Goal: Information Seeking & Learning: Learn about a topic

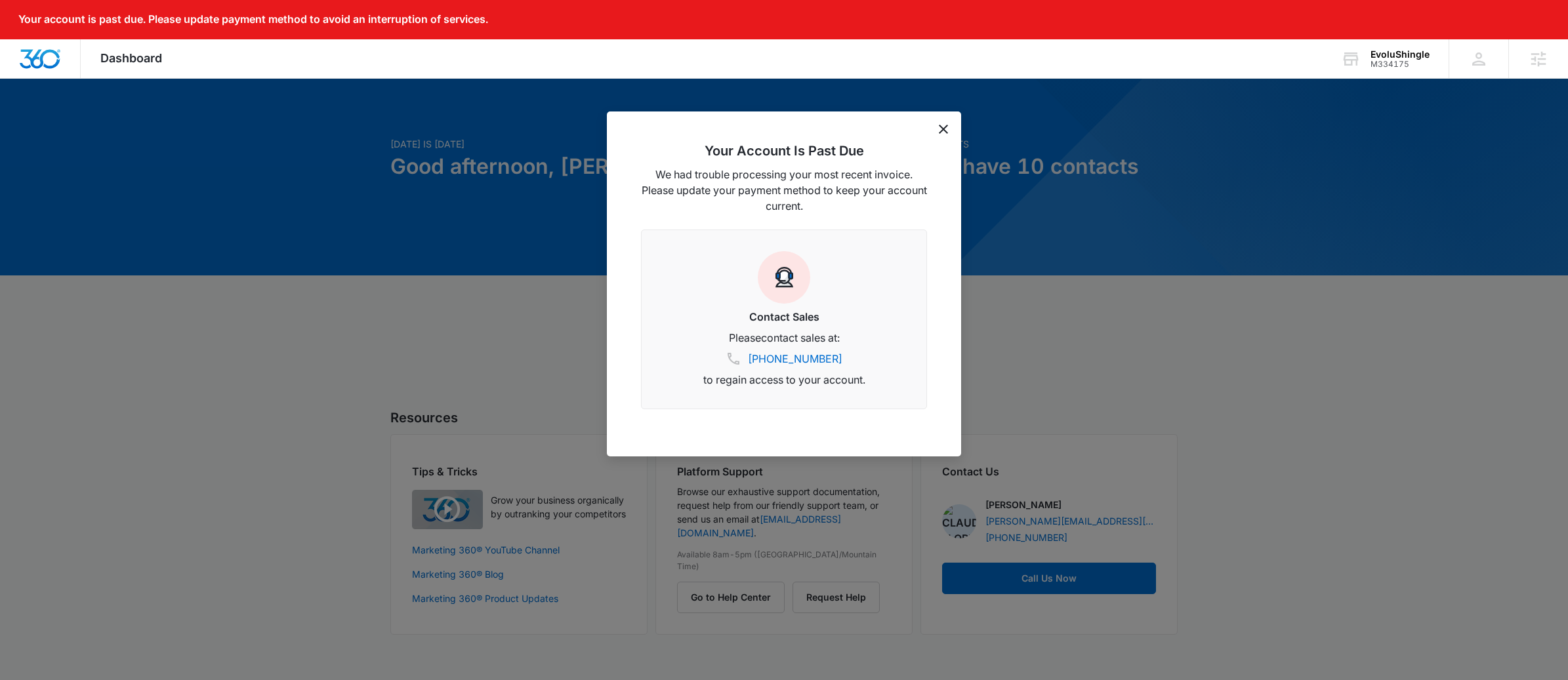
click at [939, 129] on icon "dismiss this dialog" at bounding box center [944, 129] width 9 height 9
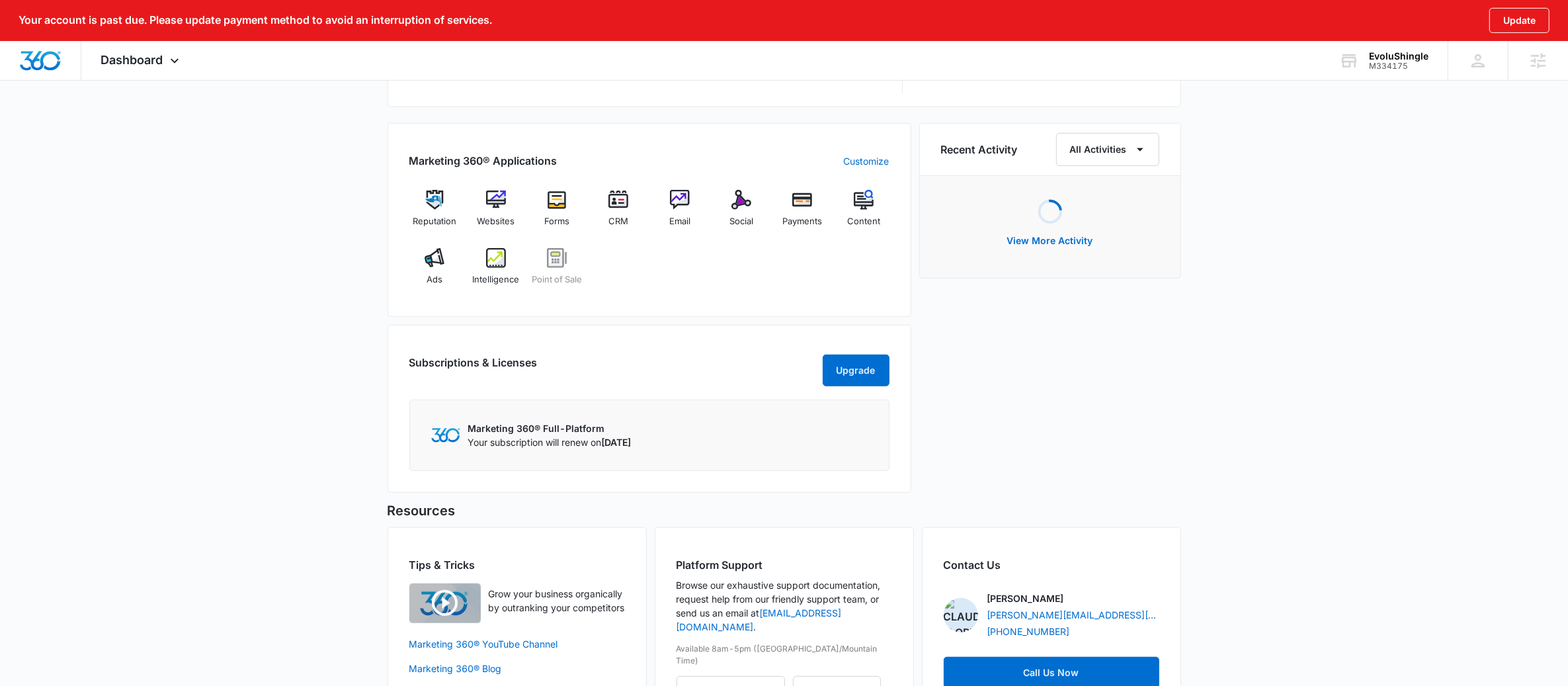
scroll to position [851, 0]
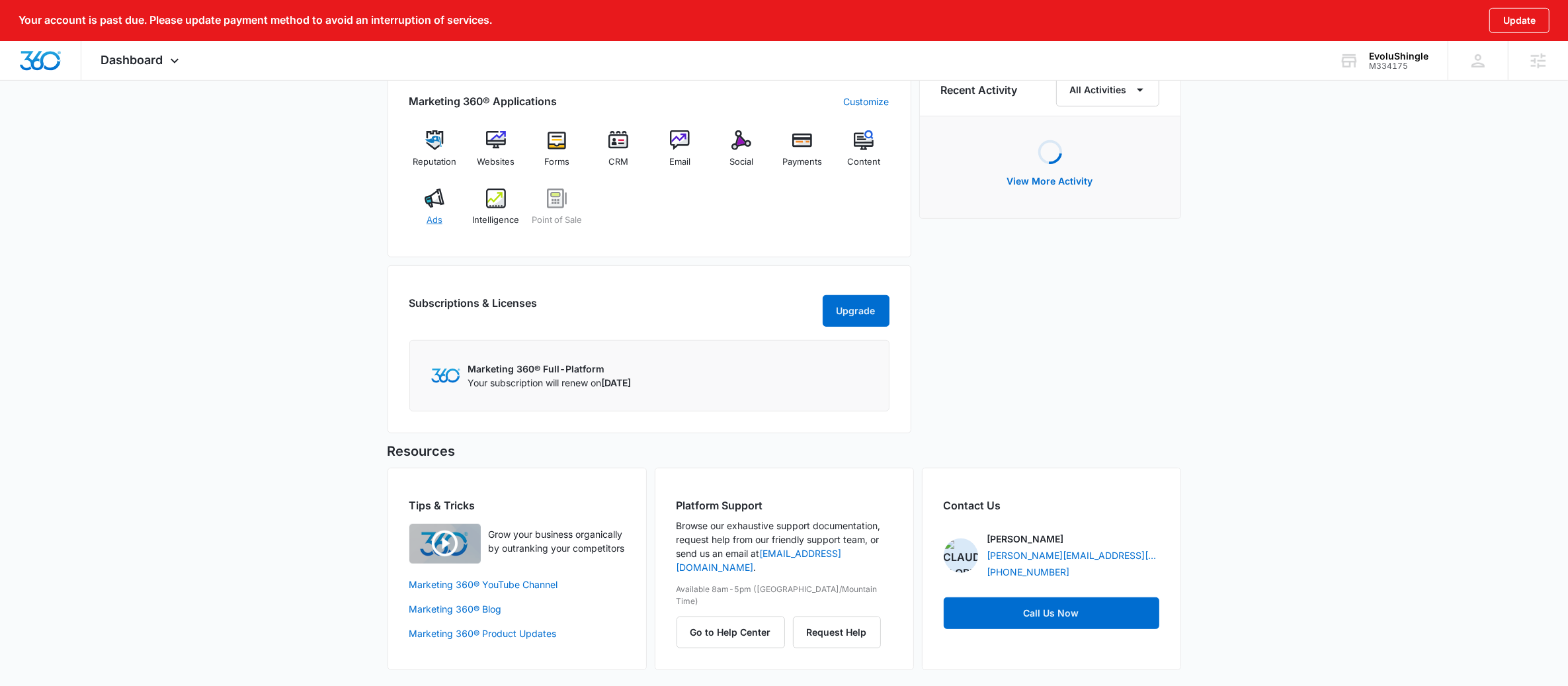
click at [446, 206] on div "Ads" at bounding box center [434, 212] width 51 height 47
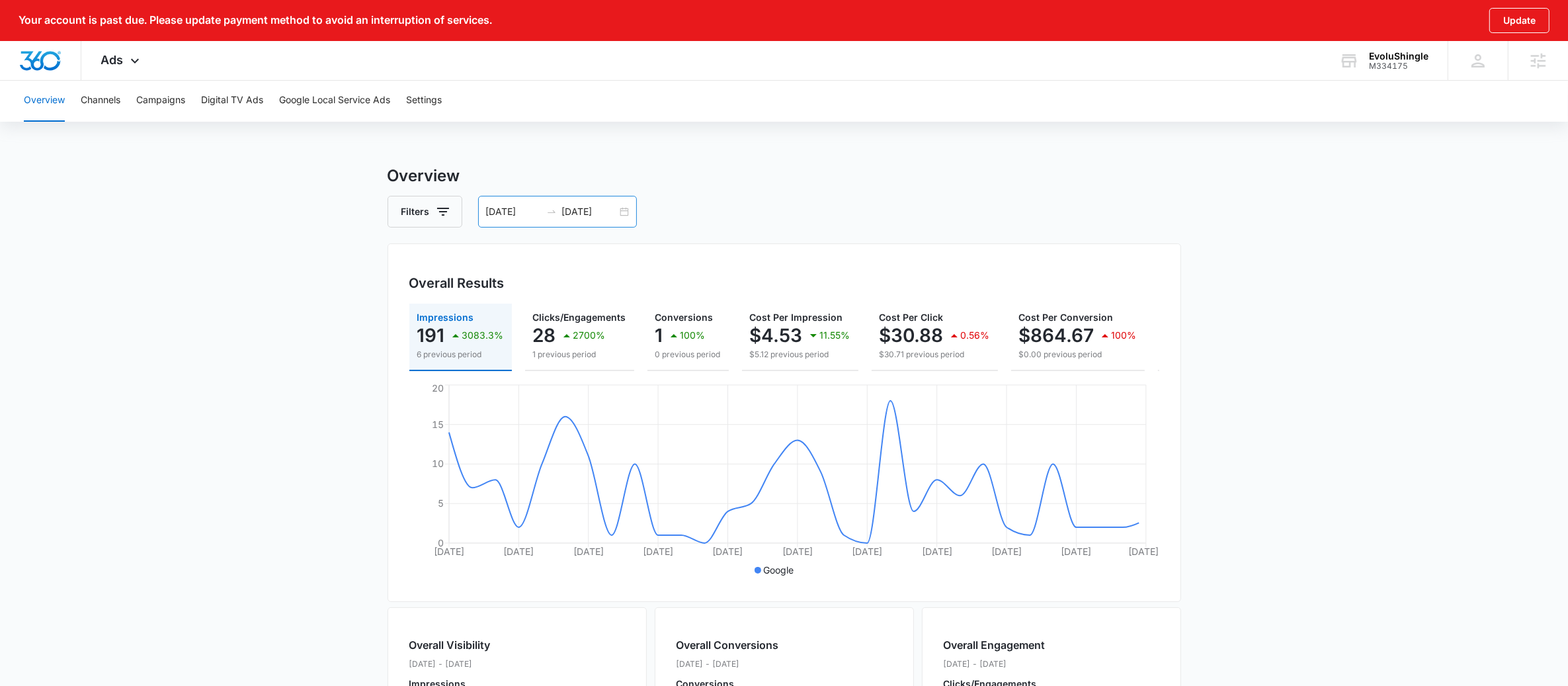
click at [615, 205] on input "09/12/2025" at bounding box center [589, 212] width 55 height 14
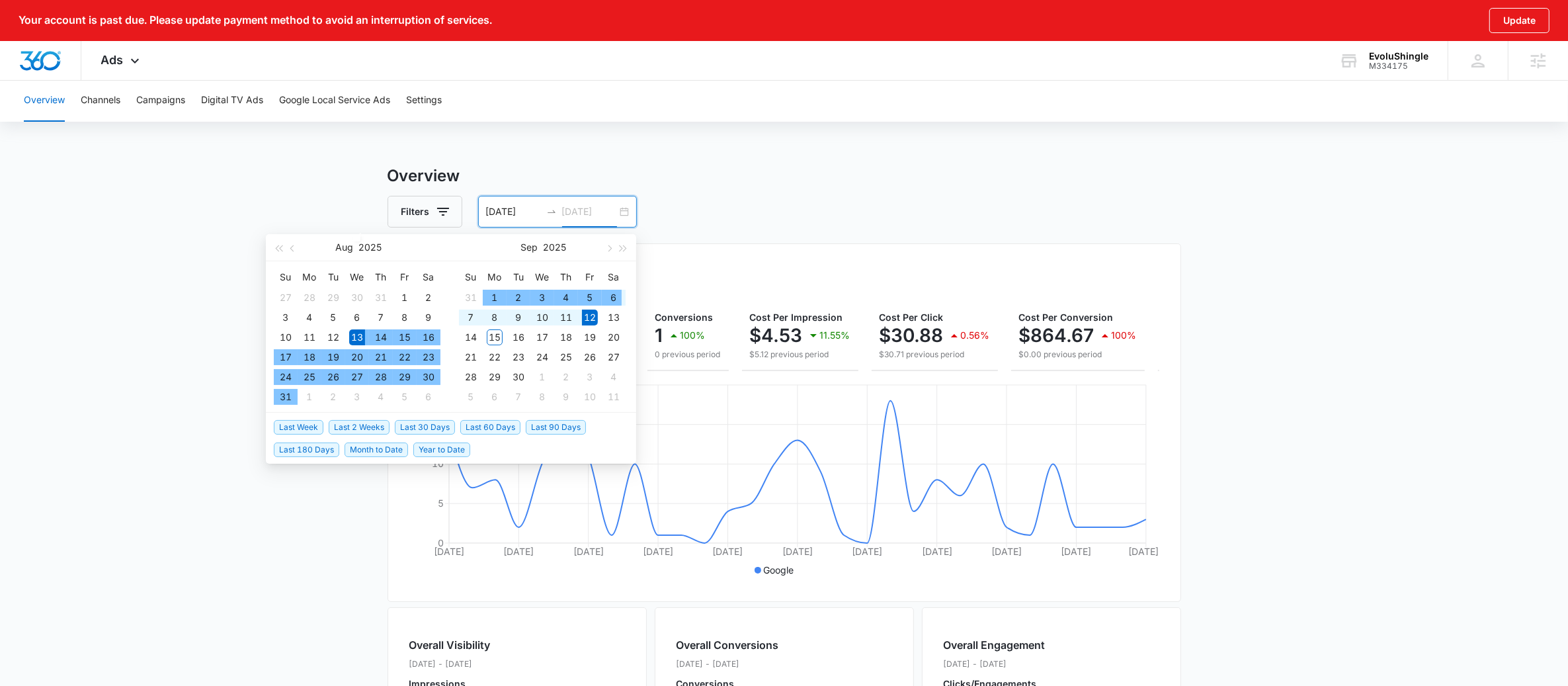
type input "09/12/2025"
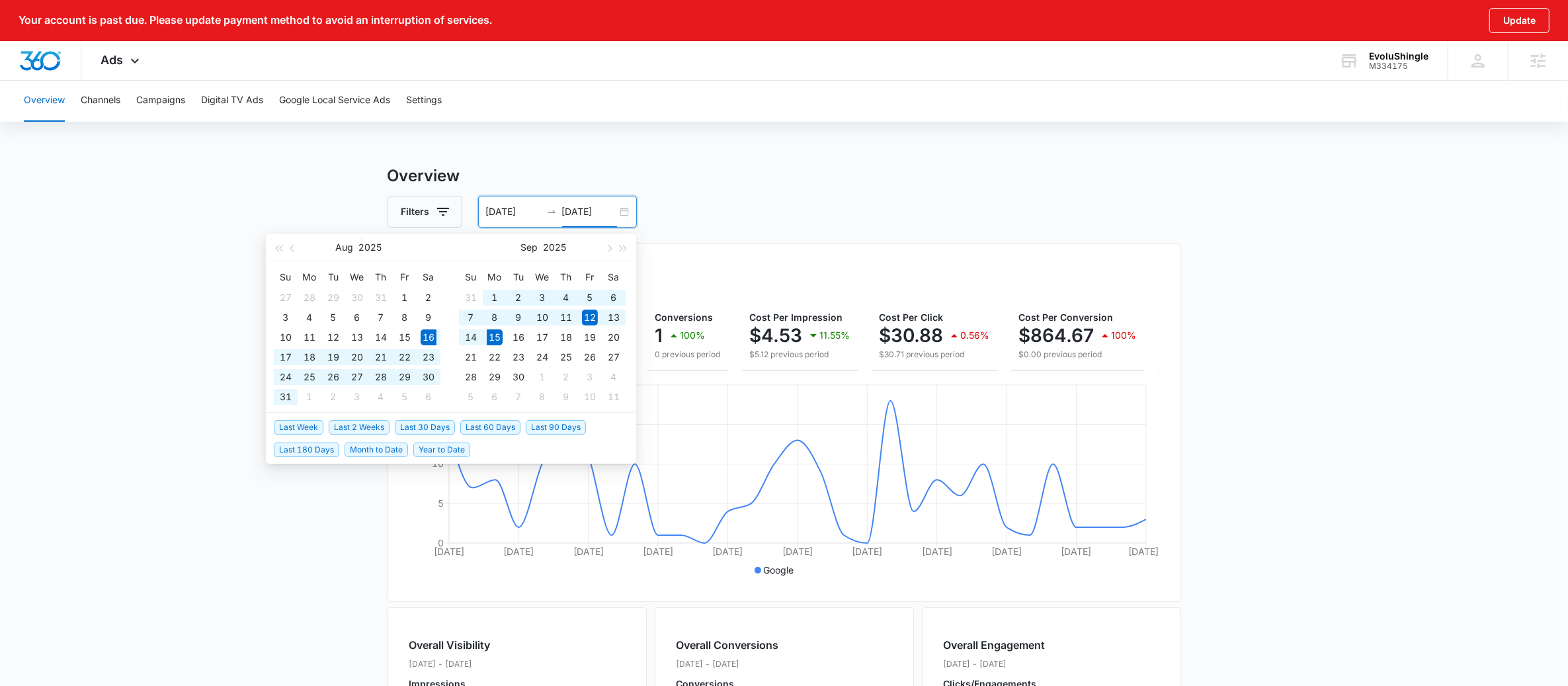
click at [429, 427] on span "Last 30 Days" at bounding box center [425, 428] width 60 height 14
type input "08/16/2025"
type input "09/15/2025"
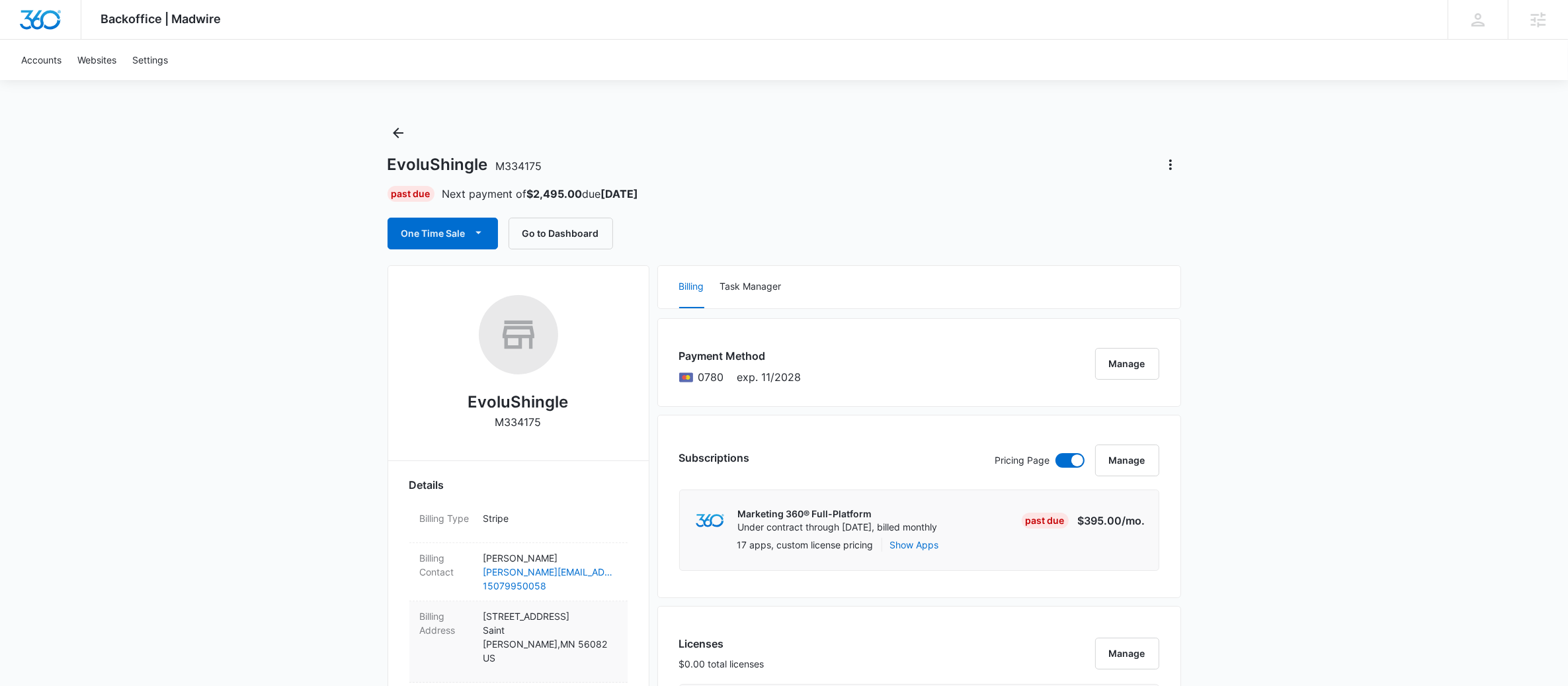
scroll to position [4, 0]
drag, startPoint x: 542, startPoint y: 190, endPoint x: 573, endPoint y: 191, distance: 31.0
click at [573, 191] on strong "$2,495.00" at bounding box center [555, 191] width 55 height 13
click at [627, 171] on div "EvoluShingle M334175" at bounding box center [785, 162] width 794 height 21
click at [807, 269] on div "Billing Task Manager" at bounding box center [919, 284] width 523 height 42
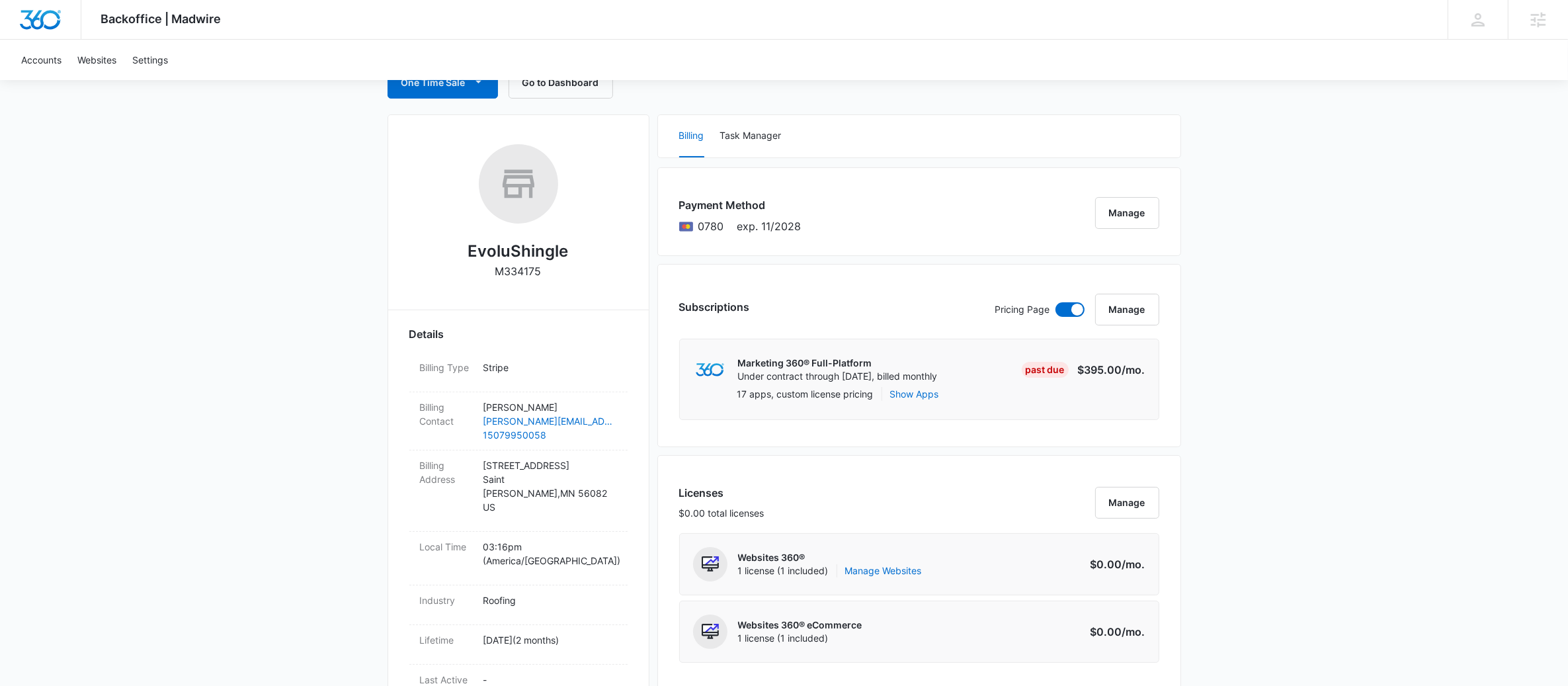
scroll to position [51, 0]
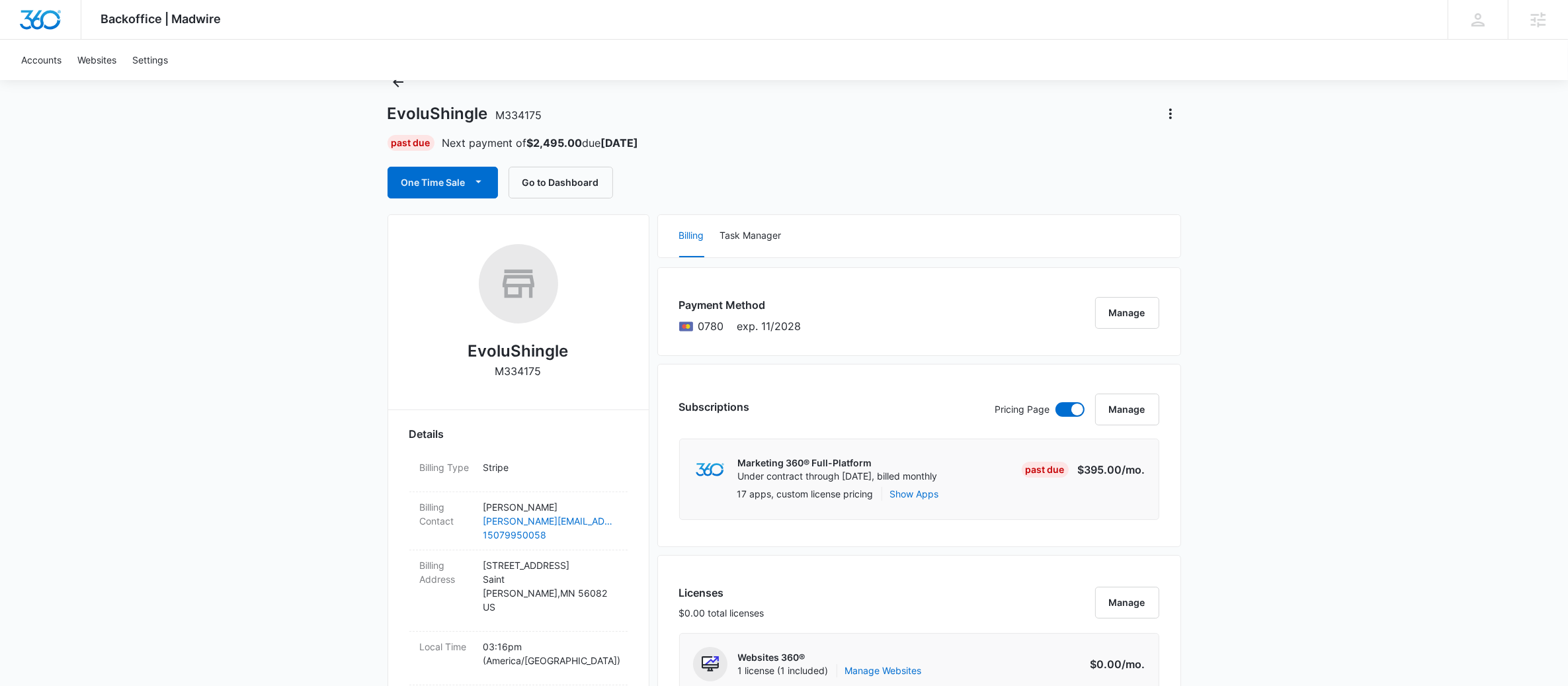
click at [658, 345] on div "Payment Method 0780 exp. 11/2028 Manage" at bounding box center [919, 311] width 524 height 89
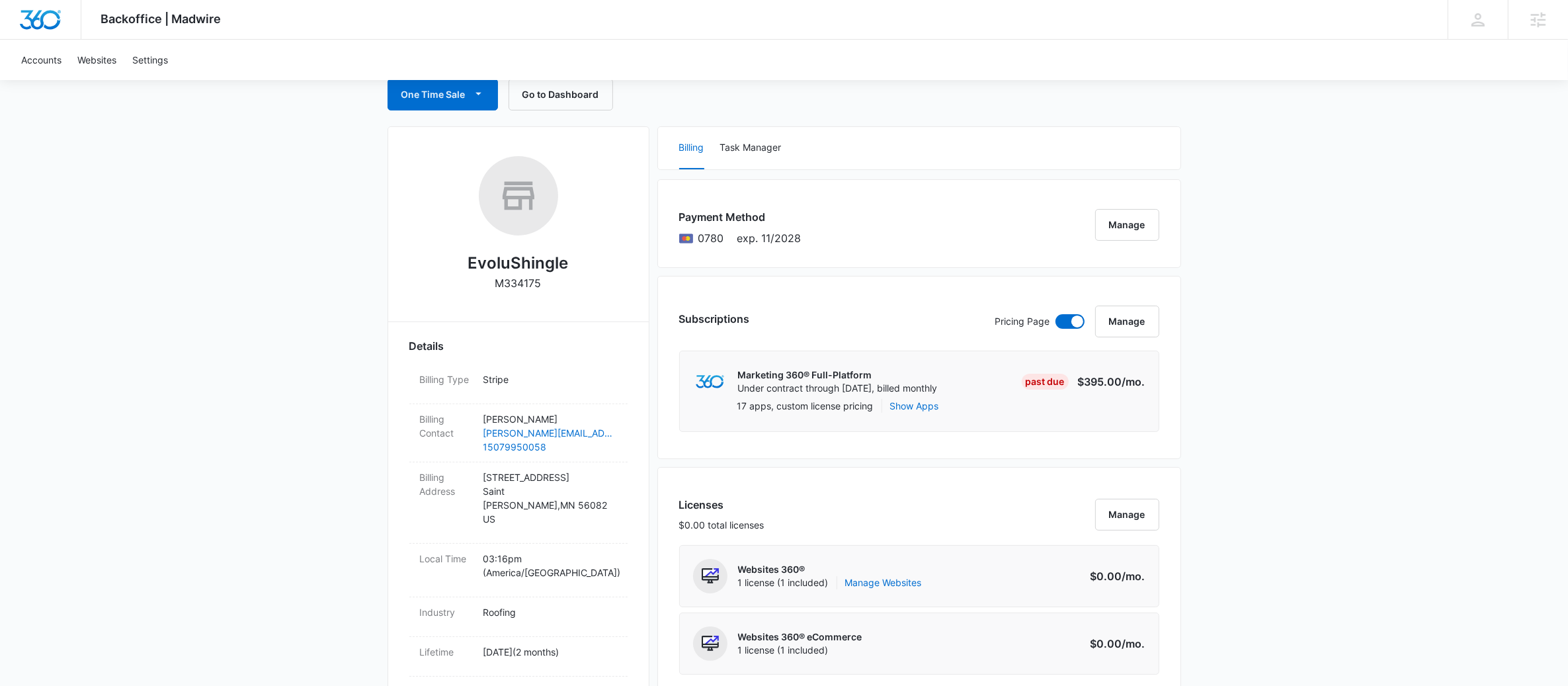
scroll to position [0, 0]
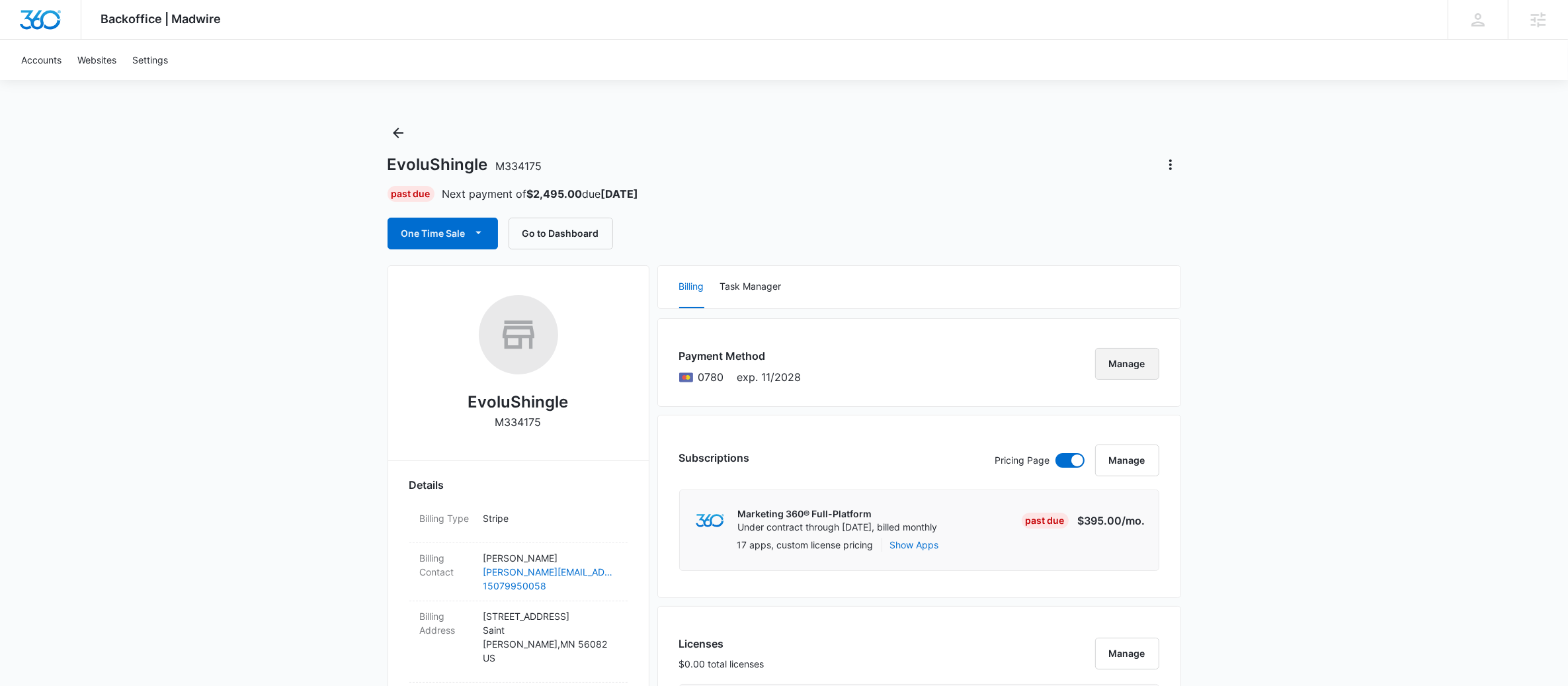
click at [1103, 362] on button "Manage" at bounding box center [1127, 364] width 64 height 32
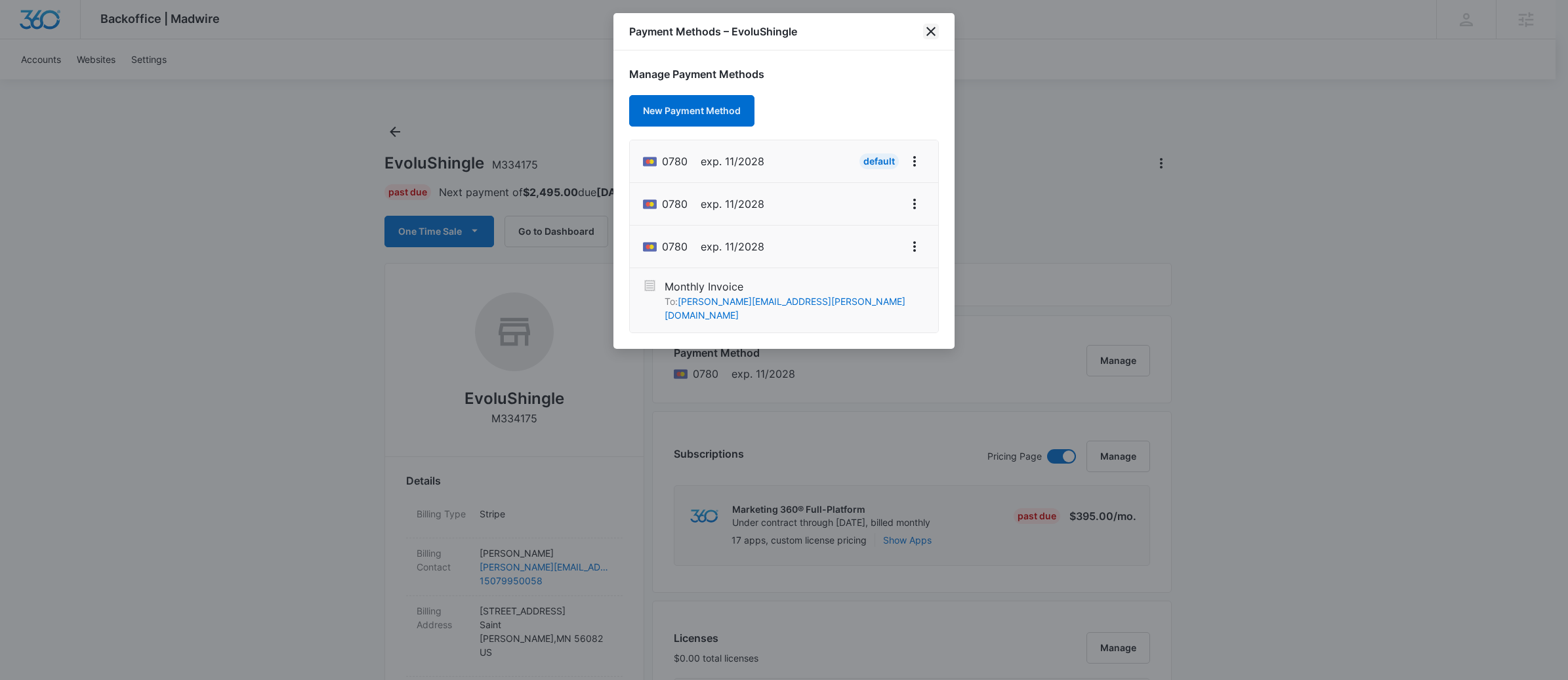
click at [937, 29] on icon "close" at bounding box center [931, 32] width 16 height 16
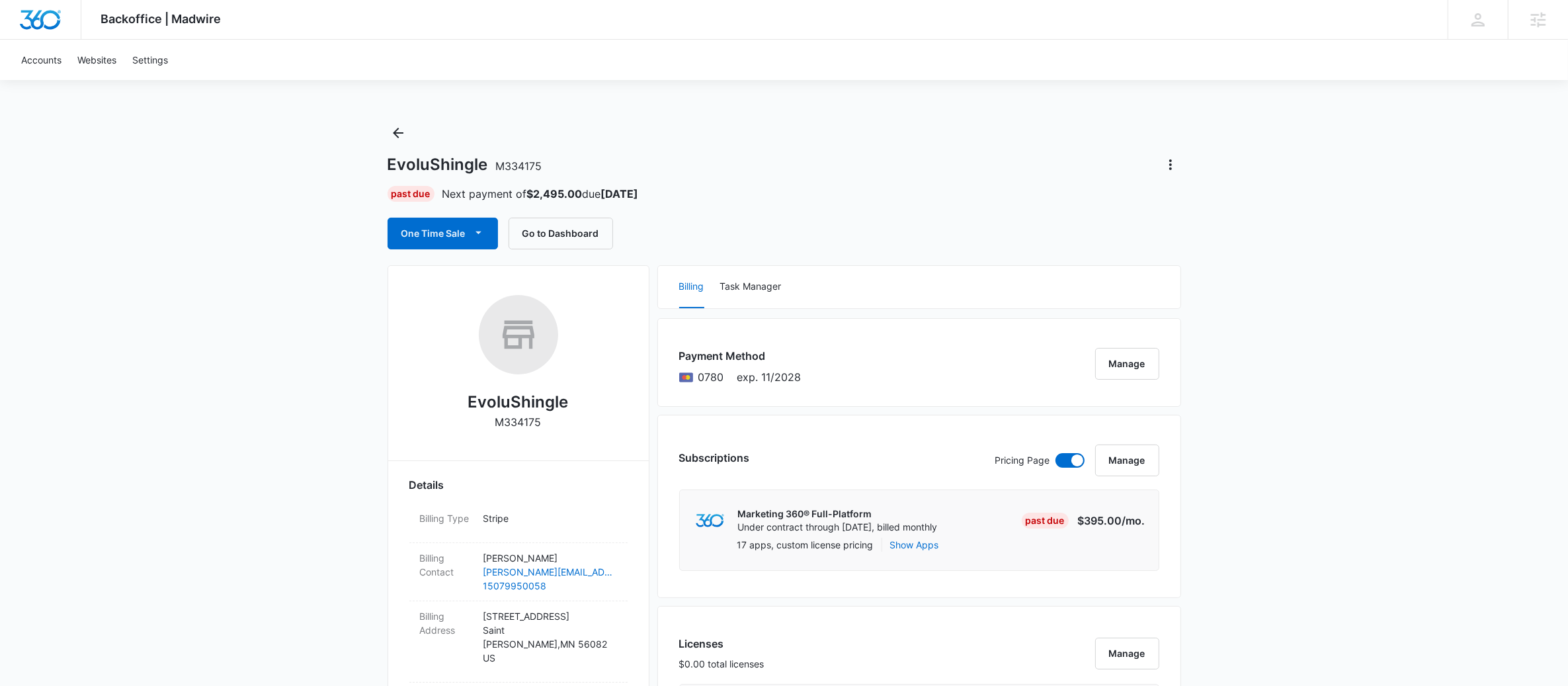
click at [814, 340] on div "Payment Method 0780 exp. 11/2028 Manage" at bounding box center [919, 362] width 524 height 89
click at [1112, 357] on button "Manage" at bounding box center [1127, 364] width 64 height 32
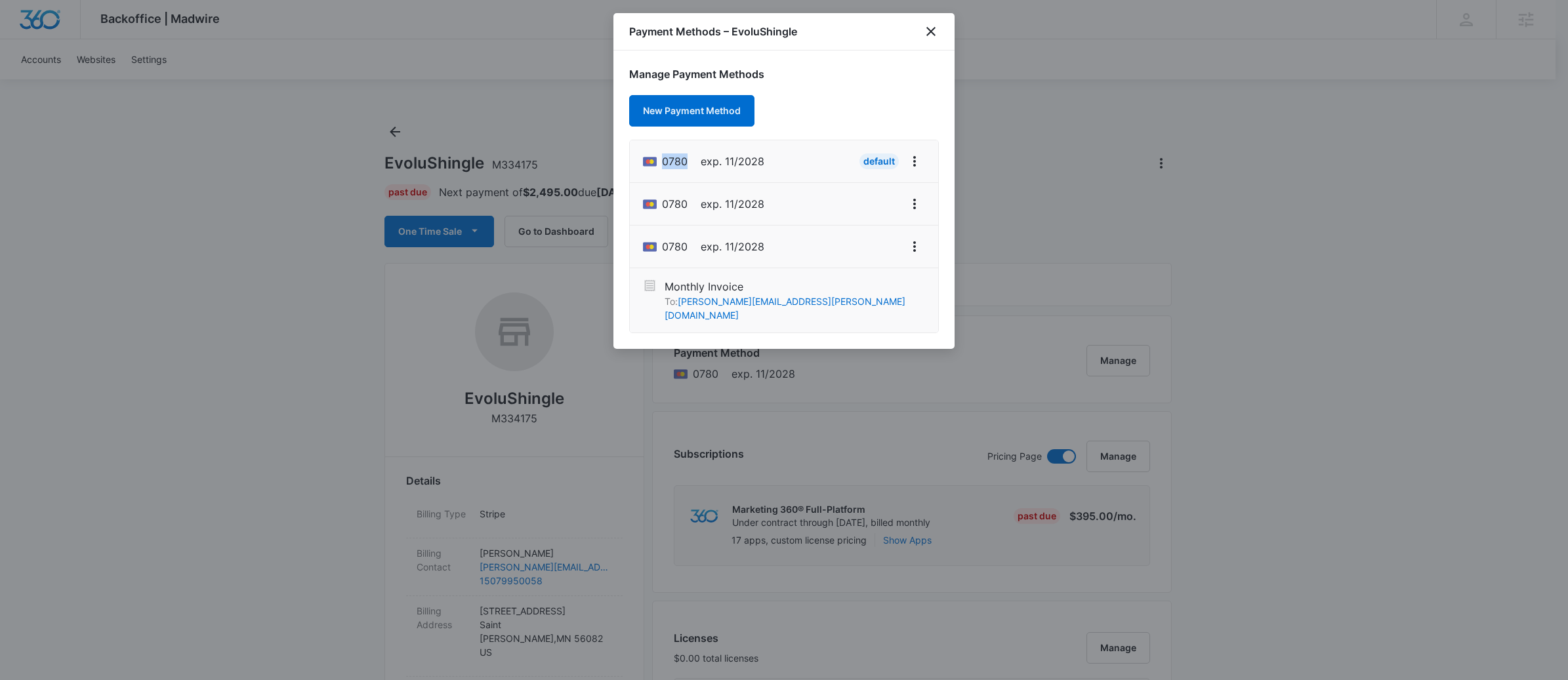
drag, startPoint x: 665, startPoint y: 162, endPoint x: 686, endPoint y: 160, distance: 21.1
click at [686, 160] on span "0780" at bounding box center [675, 161] width 26 height 16
click at [780, 158] on li "0780 exp. 11/2028 Default" at bounding box center [784, 161] width 309 height 43
drag, startPoint x: 937, startPoint y: 29, endPoint x: 917, endPoint y: 54, distance: 32.0
click at [937, 29] on icon "close" at bounding box center [931, 32] width 16 height 16
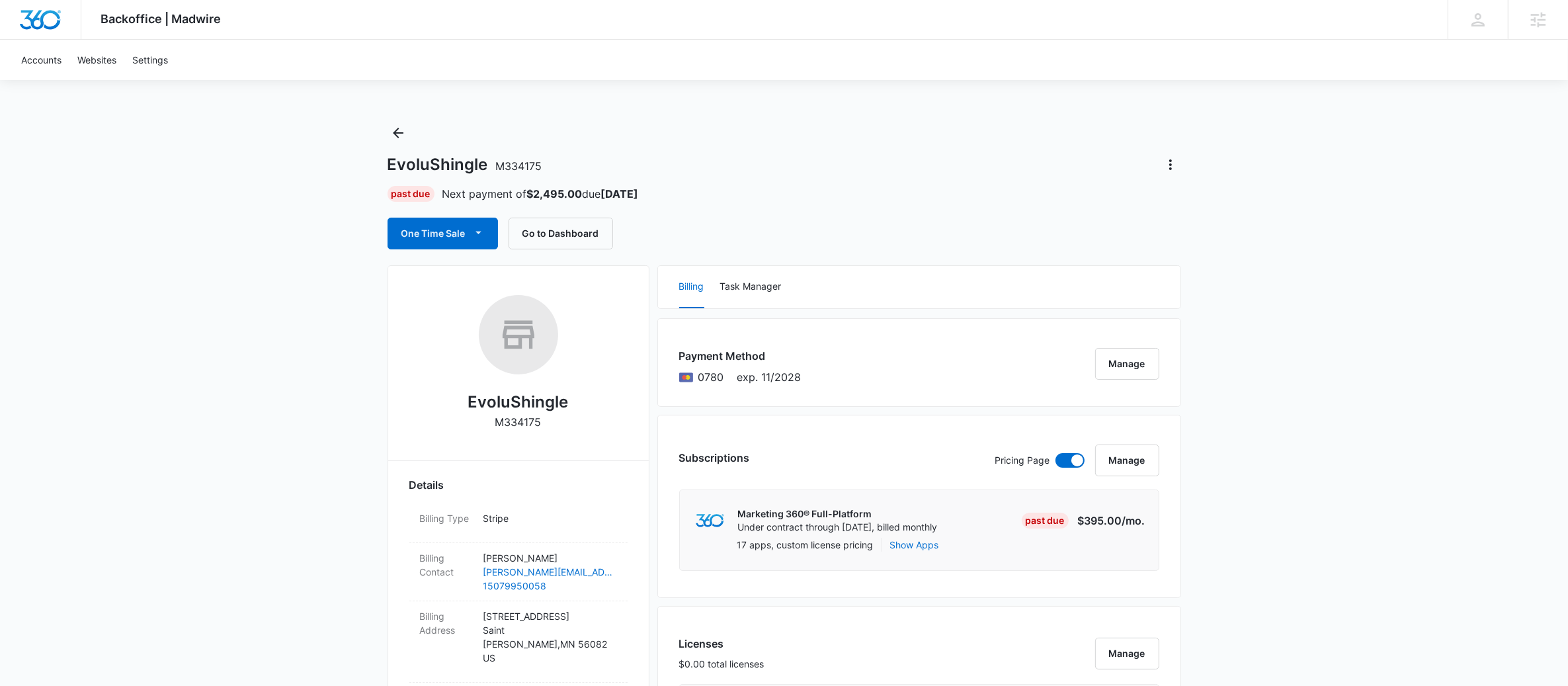
click at [898, 173] on div "EvoluShingle M334175" at bounding box center [785, 165] width 794 height 21
click at [405, 132] on icon "Back" at bounding box center [399, 133] width 16 height 16
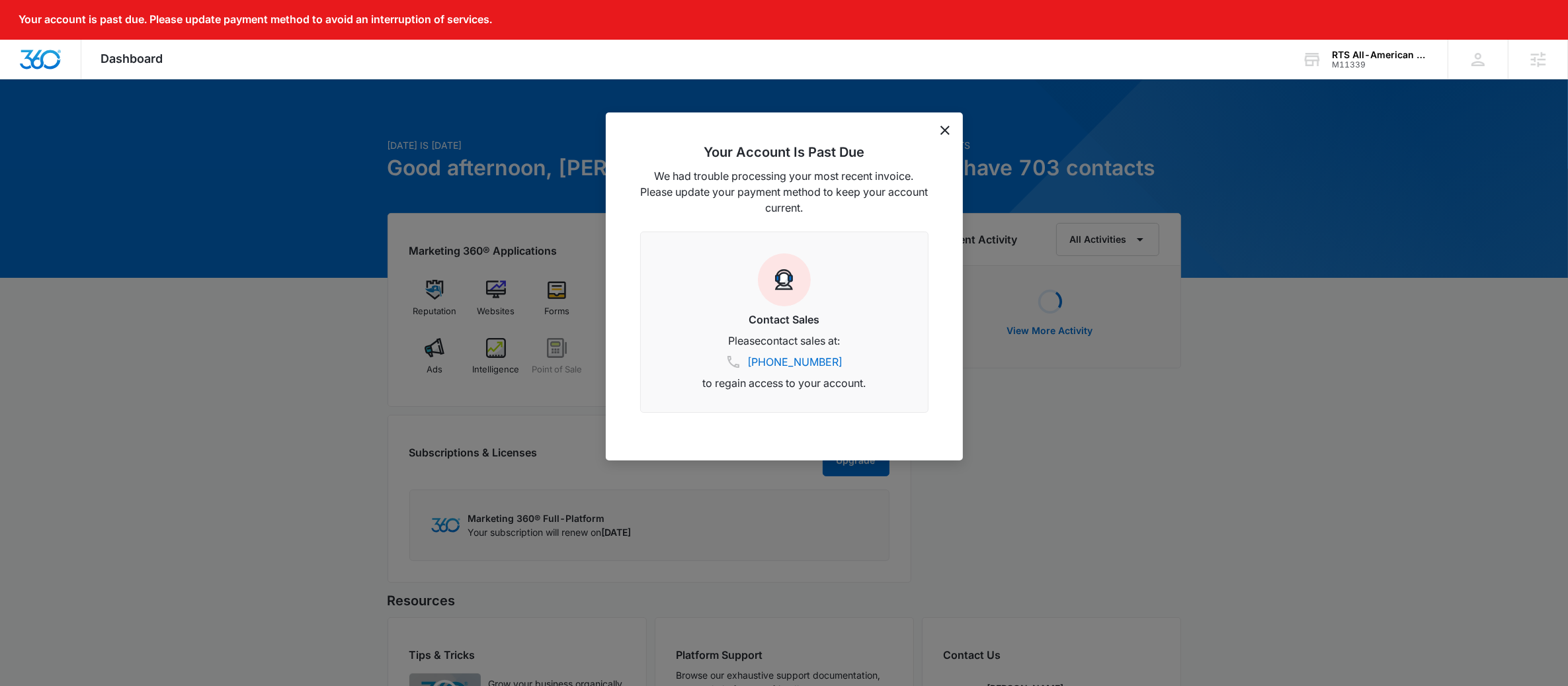
click at [943, 131] on icon "dismiss this dialog" at bounding box center [945, 131] width 9 height 9
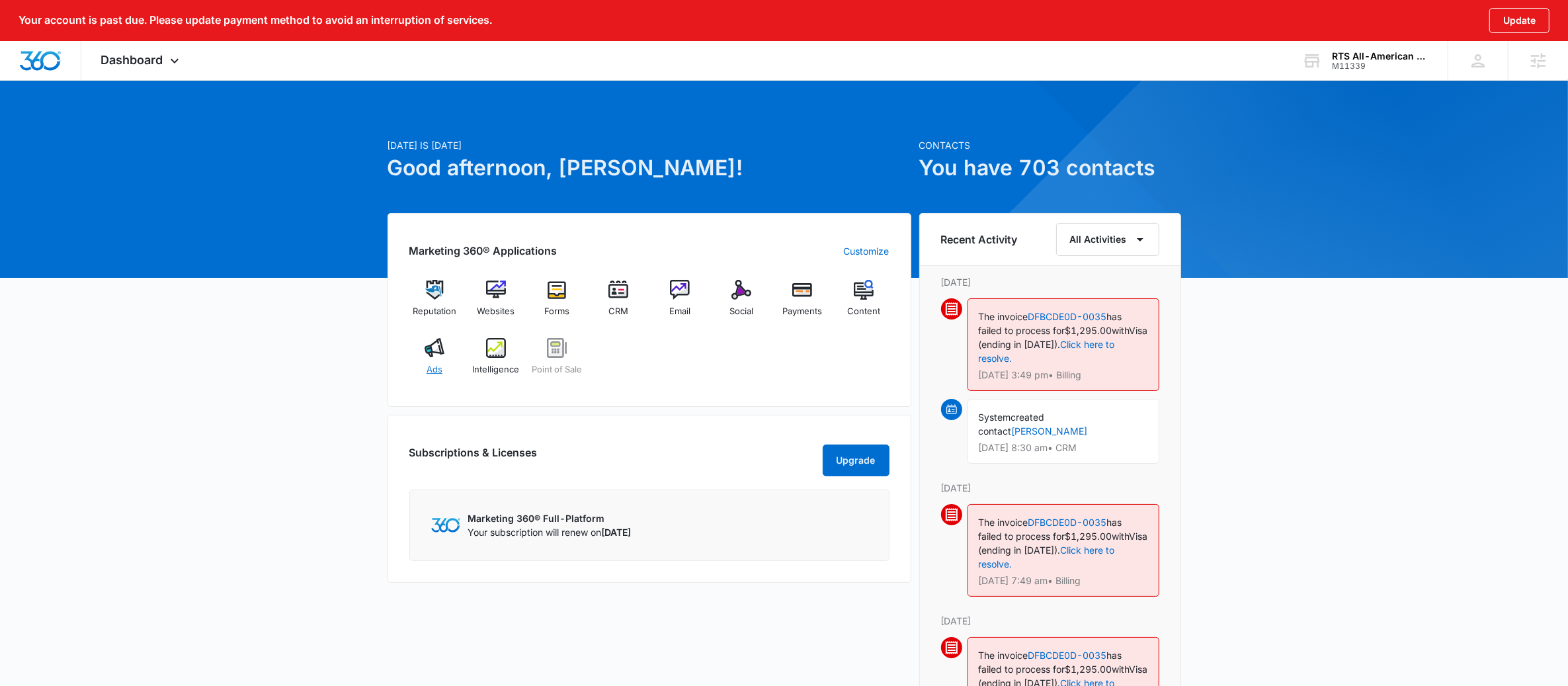
click at [446, 378] on div "Ads" at bounding box center [434, 361] width 51 height 47
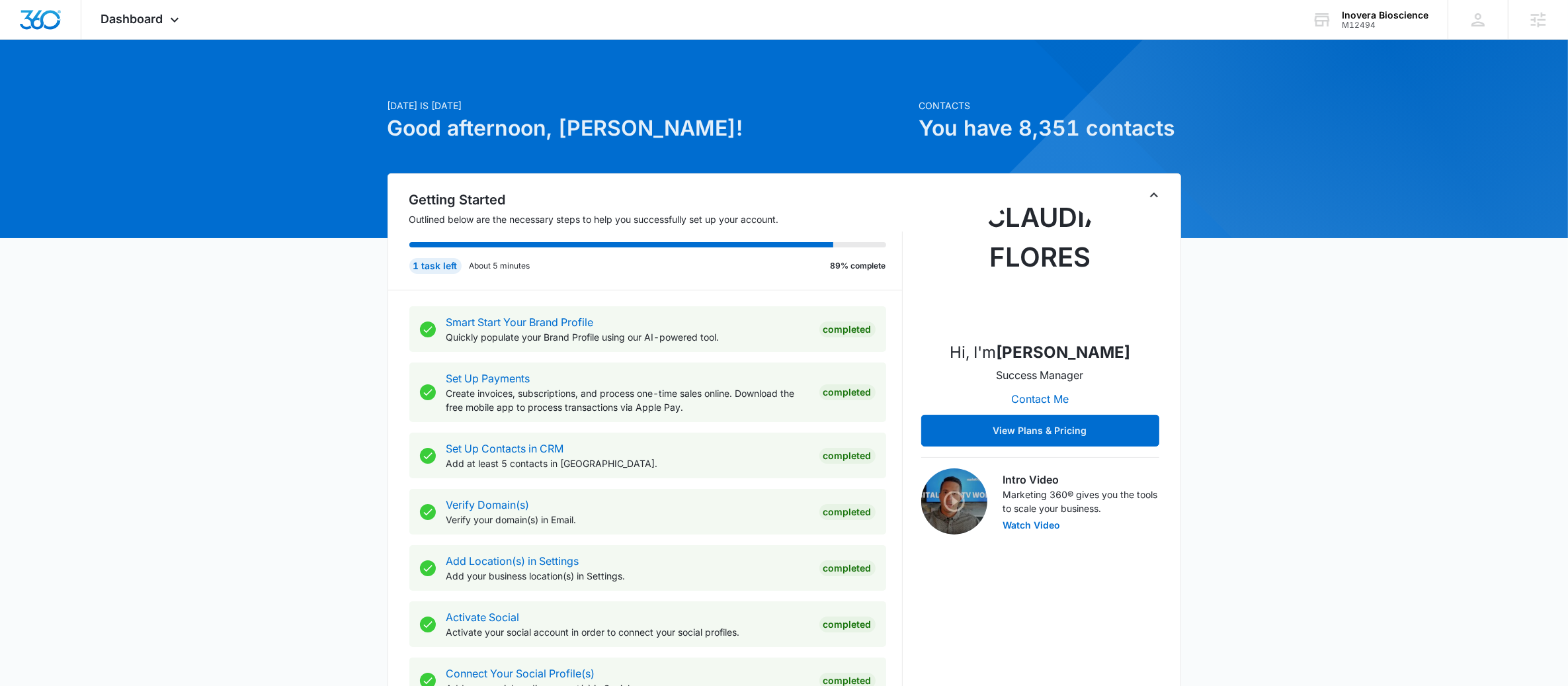
click at [1154, 196] on icon "Toggle Collapse" at bounding box center [1154, 195] width 16 height 16
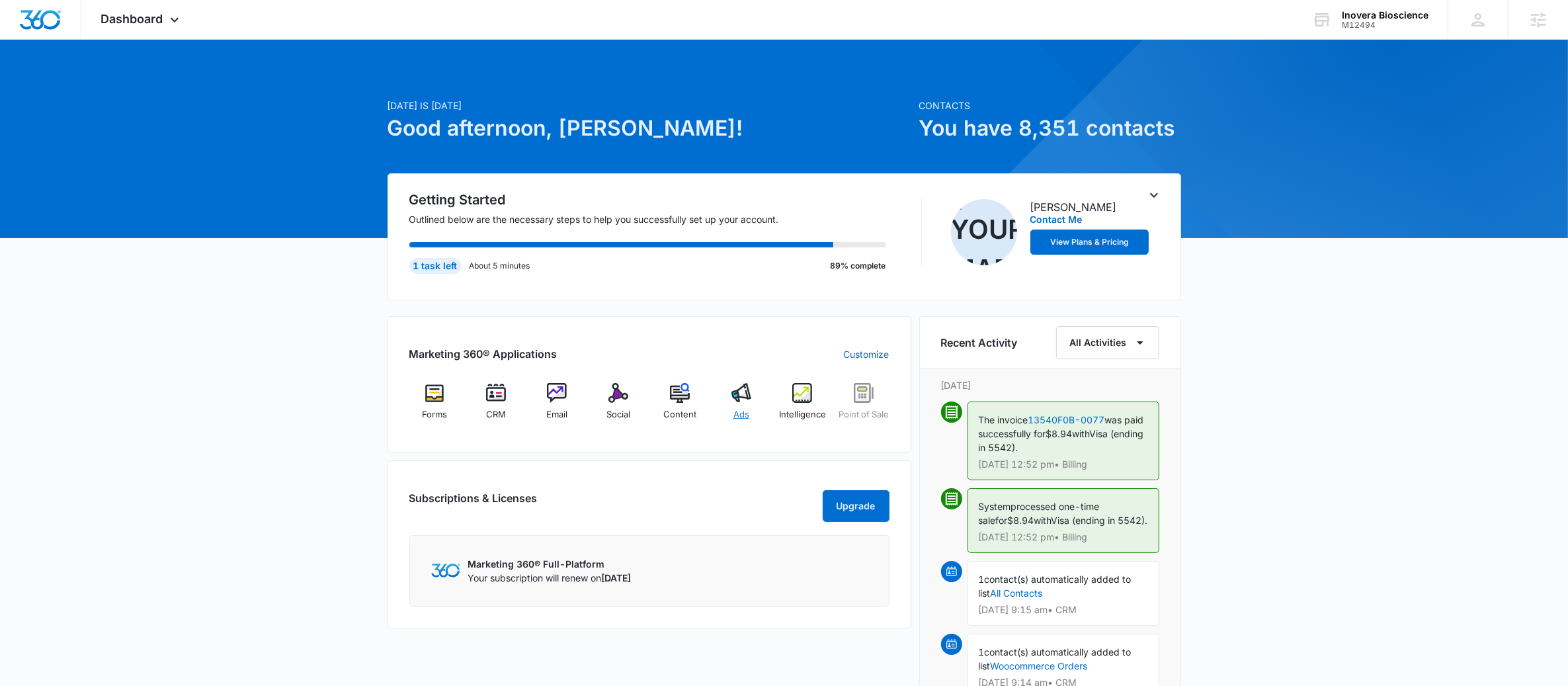
click at [735, 407] on div "Ads" at bounding box center [741, 406] width 51 height 47
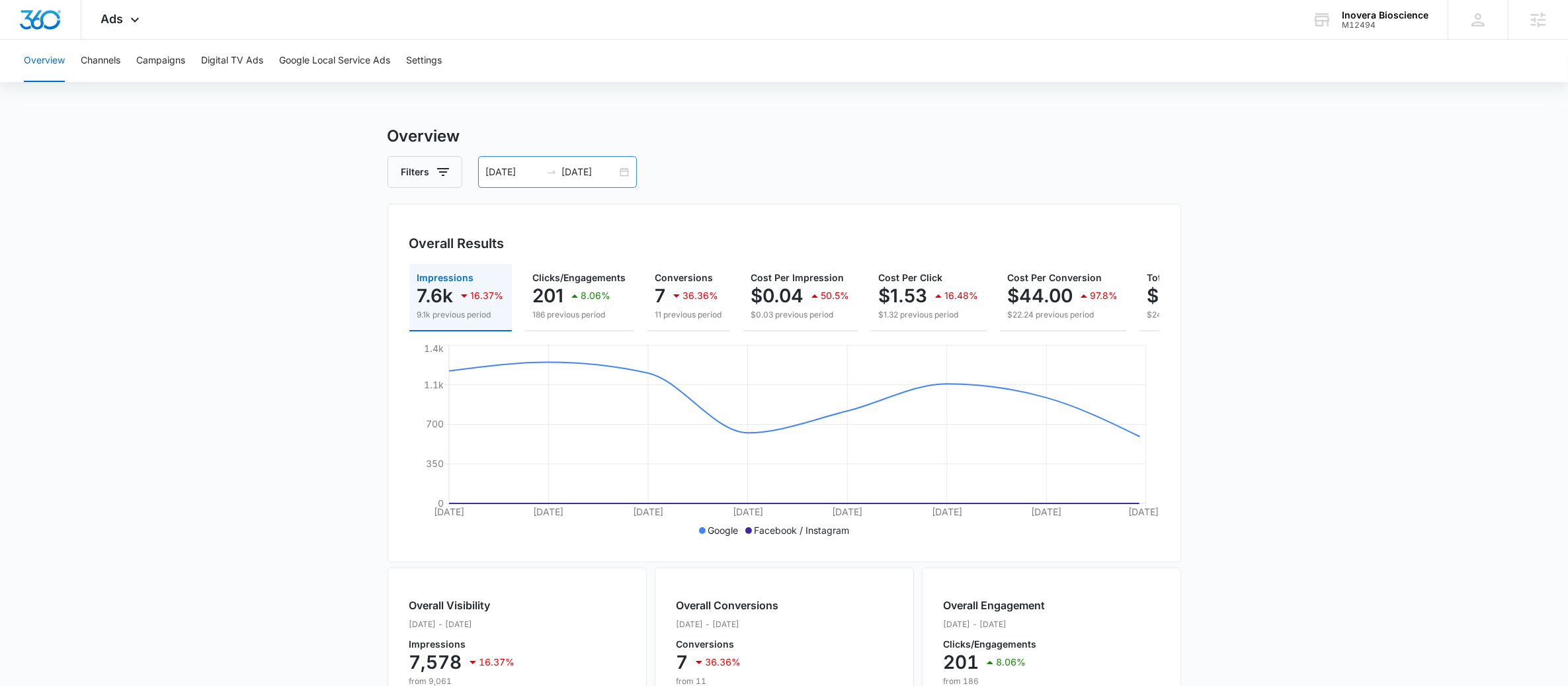
click at [622, 176] on div "08/22/2025 08/29/2025" at bounding box center [558, 173] width 159 height 32
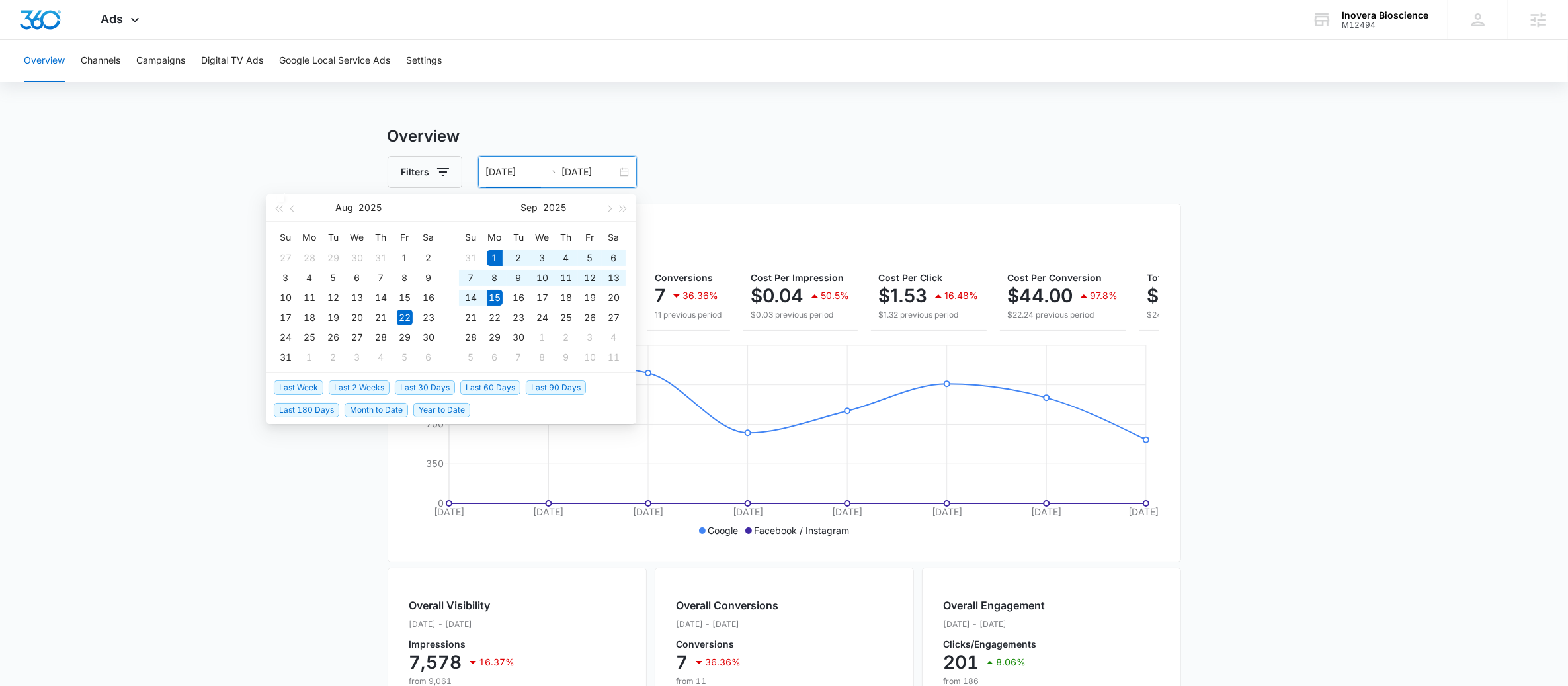
click at [357, 385] on span "Last 2 Weeks" at bounding box center [359, 387] width 61 height 14
type input "09/01/2025"
type input "09/15/2025"
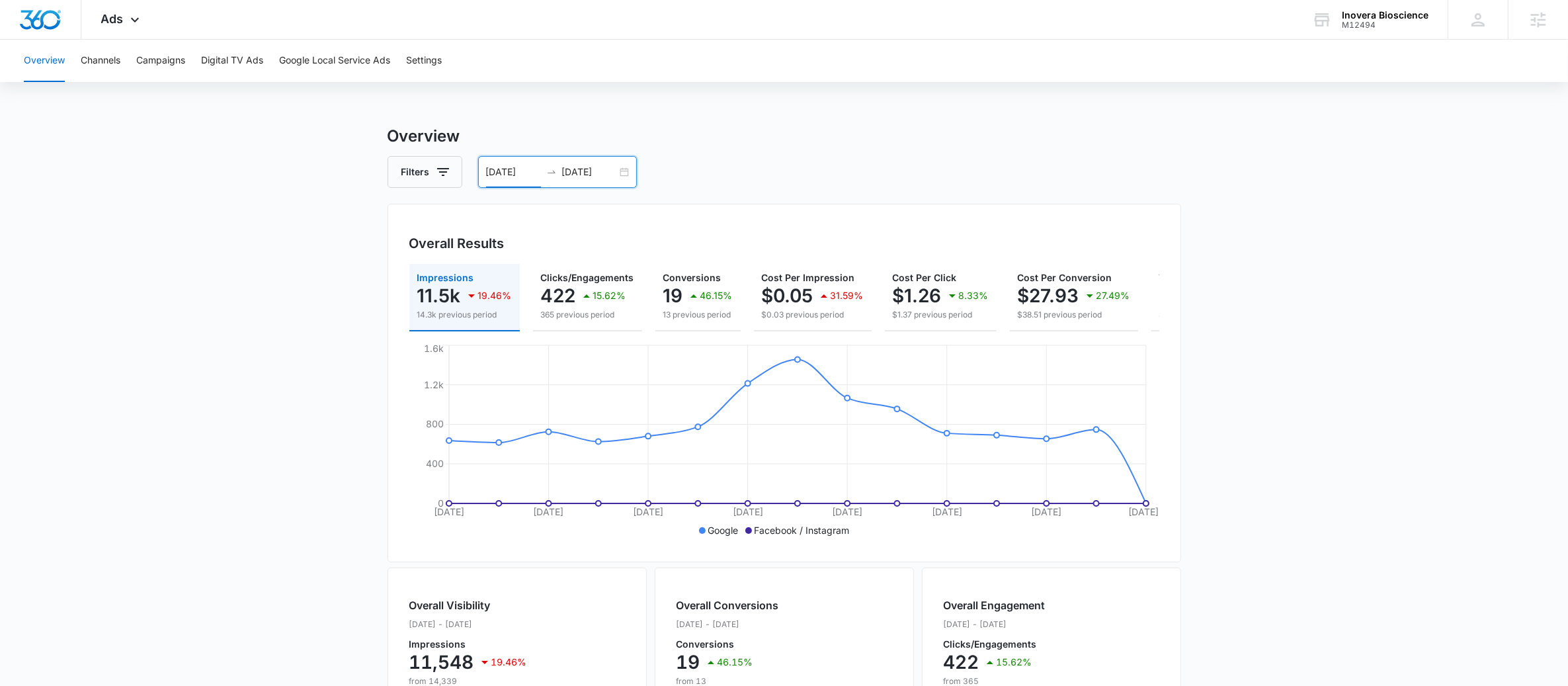
click at [165, 368] on main "Overview Filters 09/01/2025 09/15/2025 Overall Results Impressions 11.5k 19.46%…" at bounding box center [784, 599] width 1568 height 950
click at [627, 174] on div "09/01/2025 09/15/2025" at bounding box center [558, 173] width 159 height 32
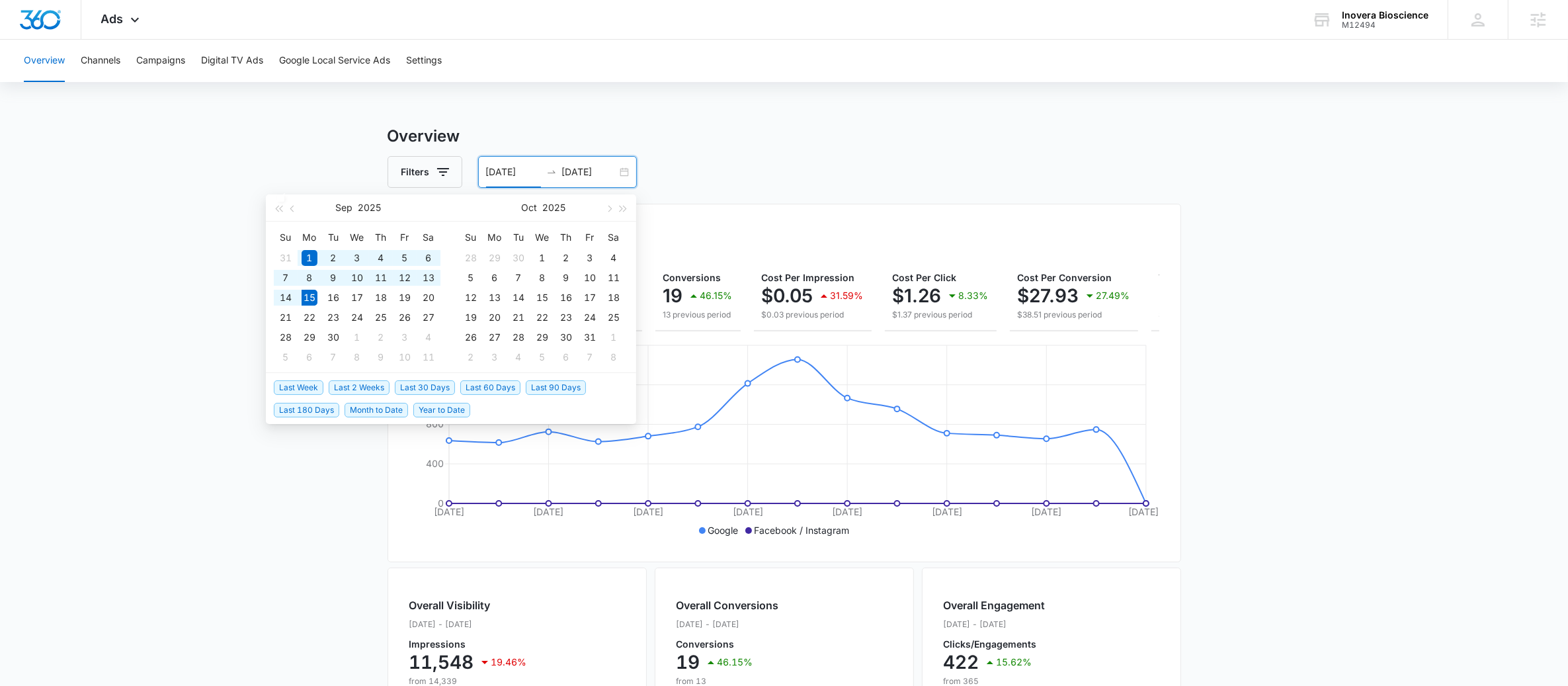
click at [443, 384] on span "Last 30 Days" at bounding box center [425, 387] width 60 height 14
type input "08/16/2025"
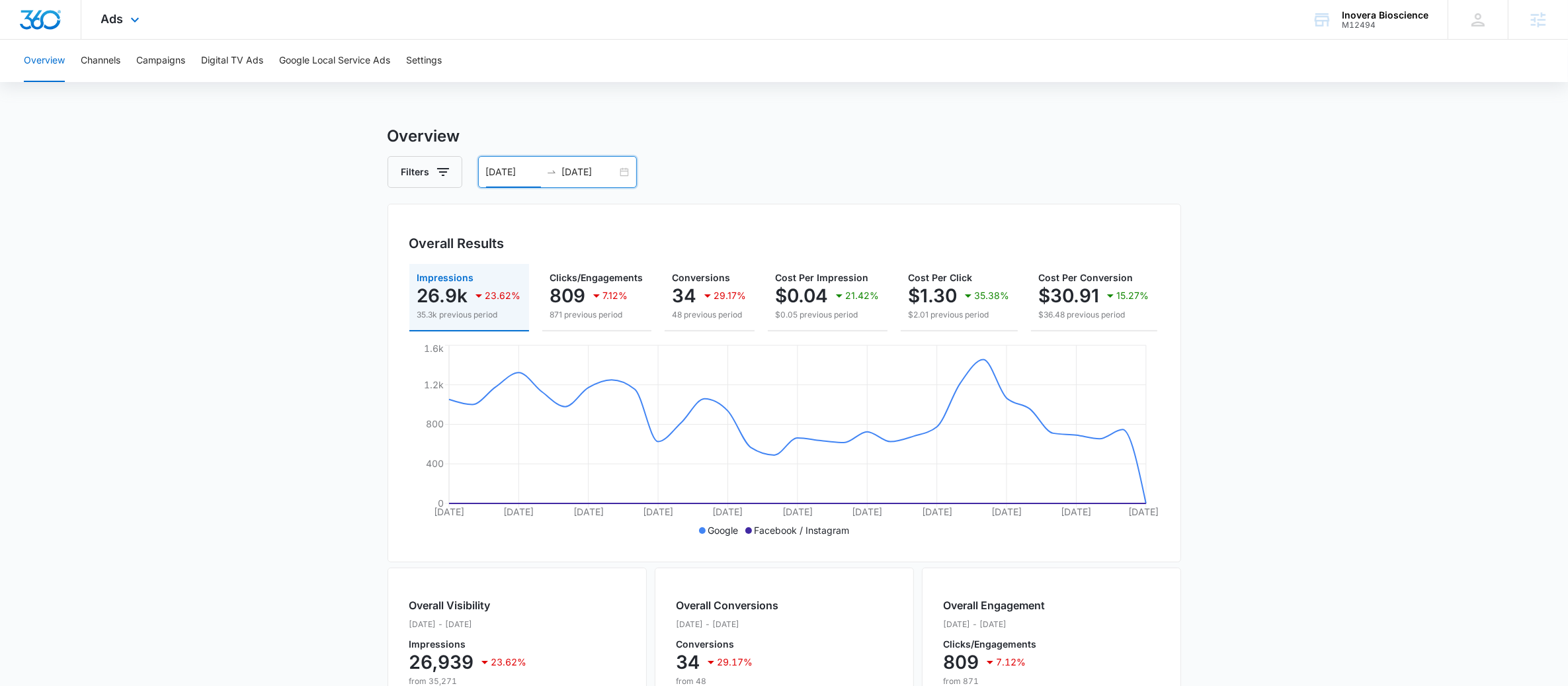
click at [131, 29] on div "Ads Apps Forms CRM Email Social POS Content Ads Intelligence Files Brand Settin…" at bounding box center [122, 20] width 81 height 39
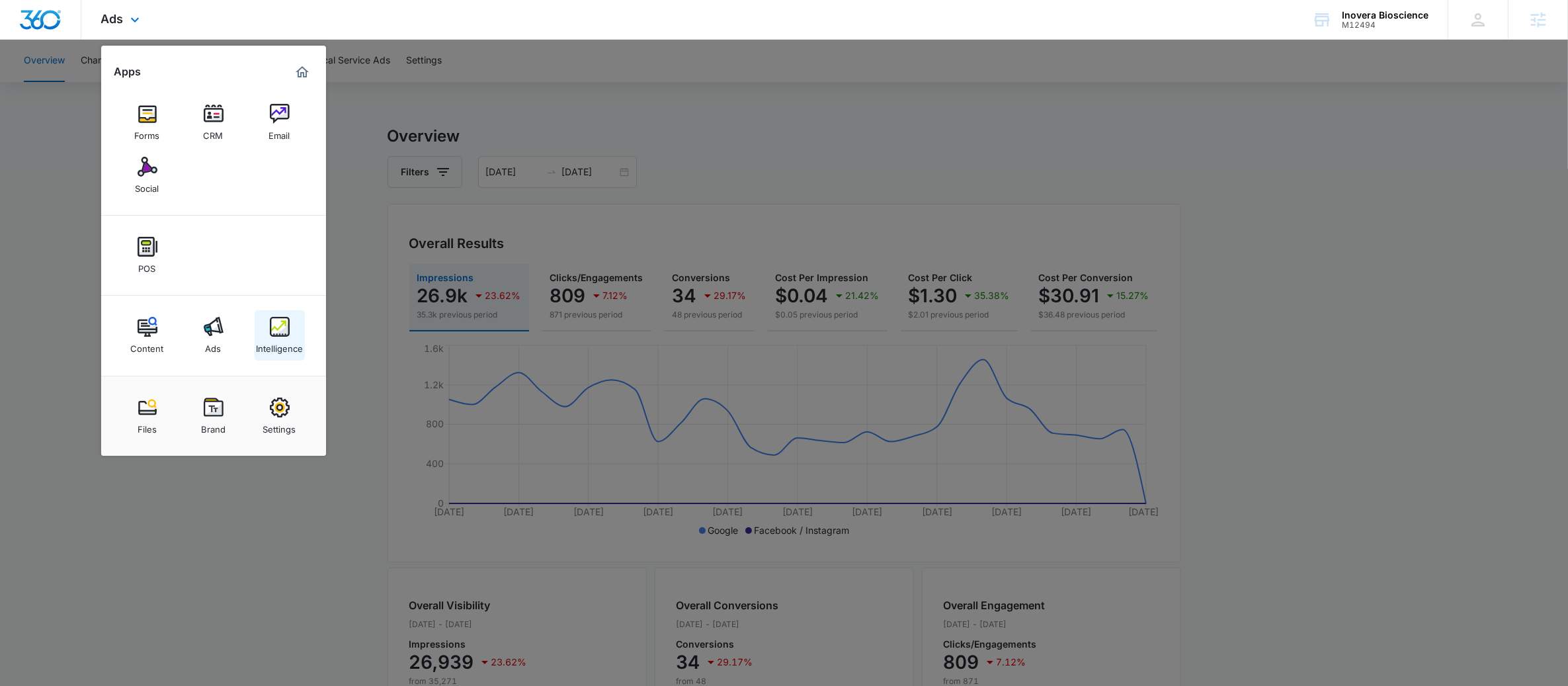
click at [266, 329] on link "Intelligence" at bounding box center [280, 335] width 50 height 50
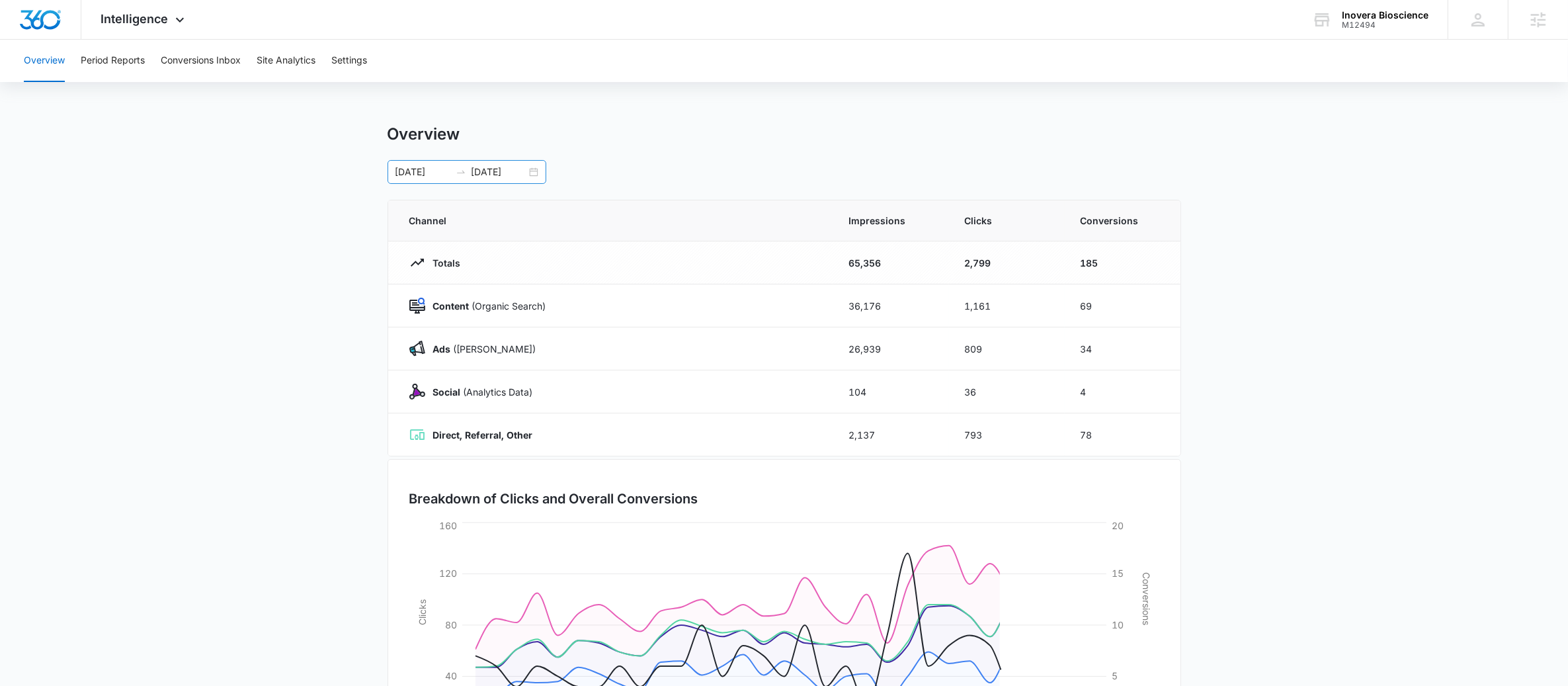
click at [542, 174] on div "08/16/2025 09/15/2025" at bounding box center [468, 172] width 159 height 24
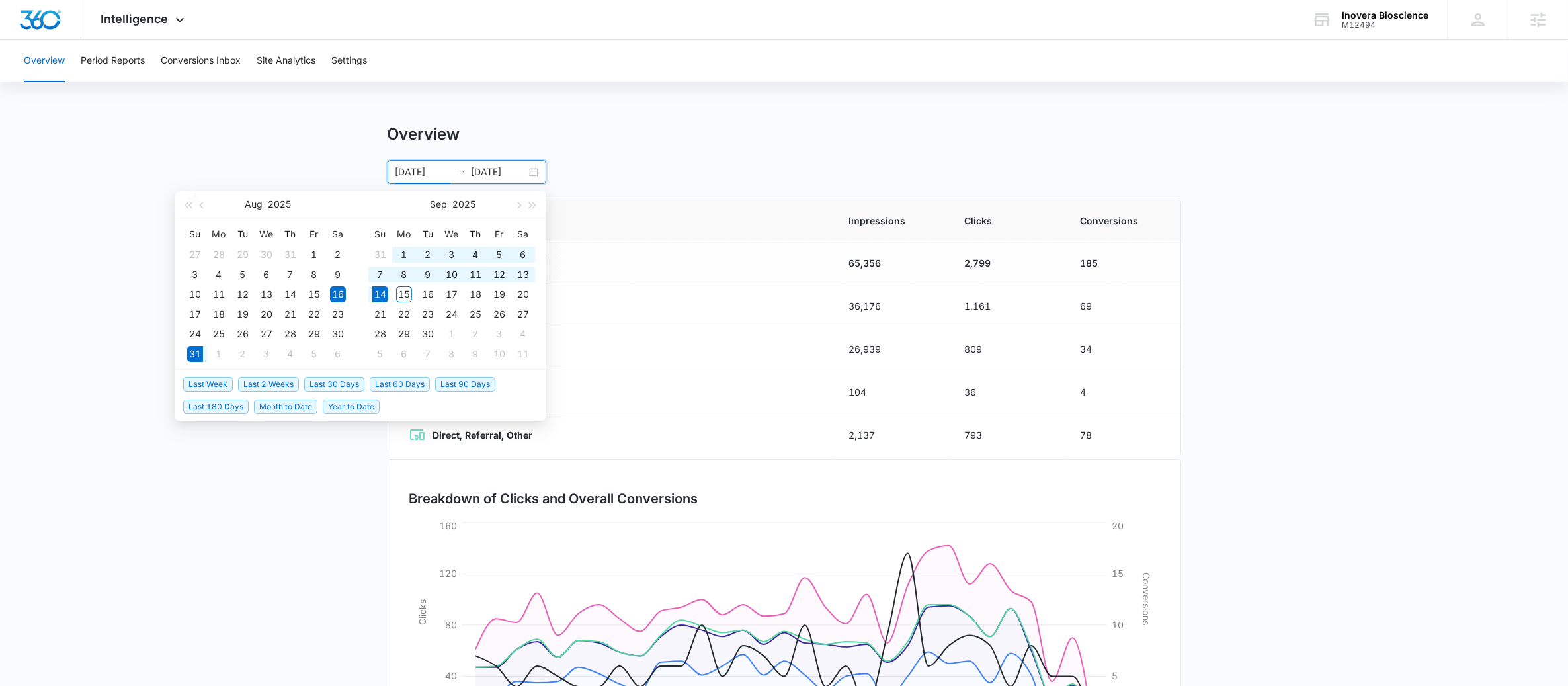
click at [256, 381] on span "Last 2 Weeks" at bounding box center [268, 385] width 61 height 14
type input "08/31/2025"
type input "09/14/2025"
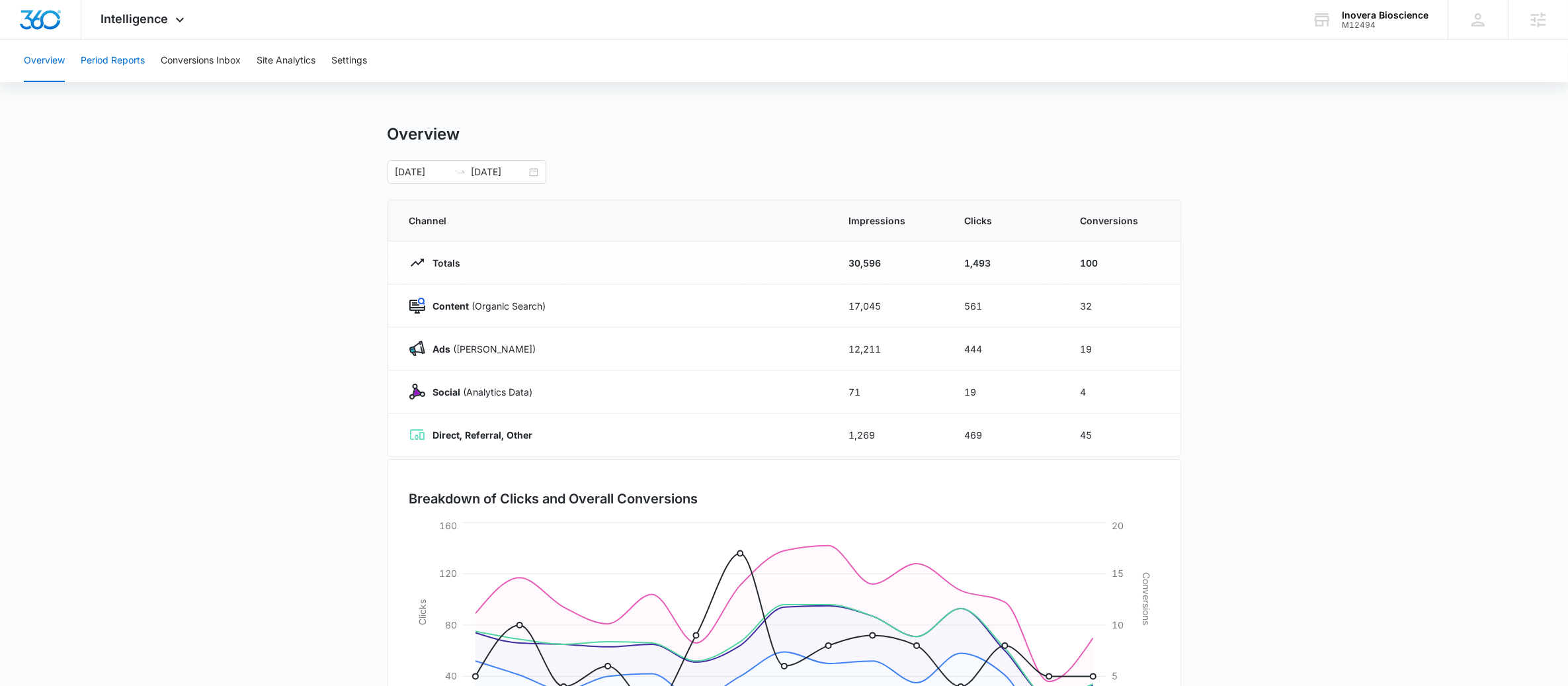
click at [128, 72] on button "Period Reports" at bounding box center [113, 60] width 64 height 42
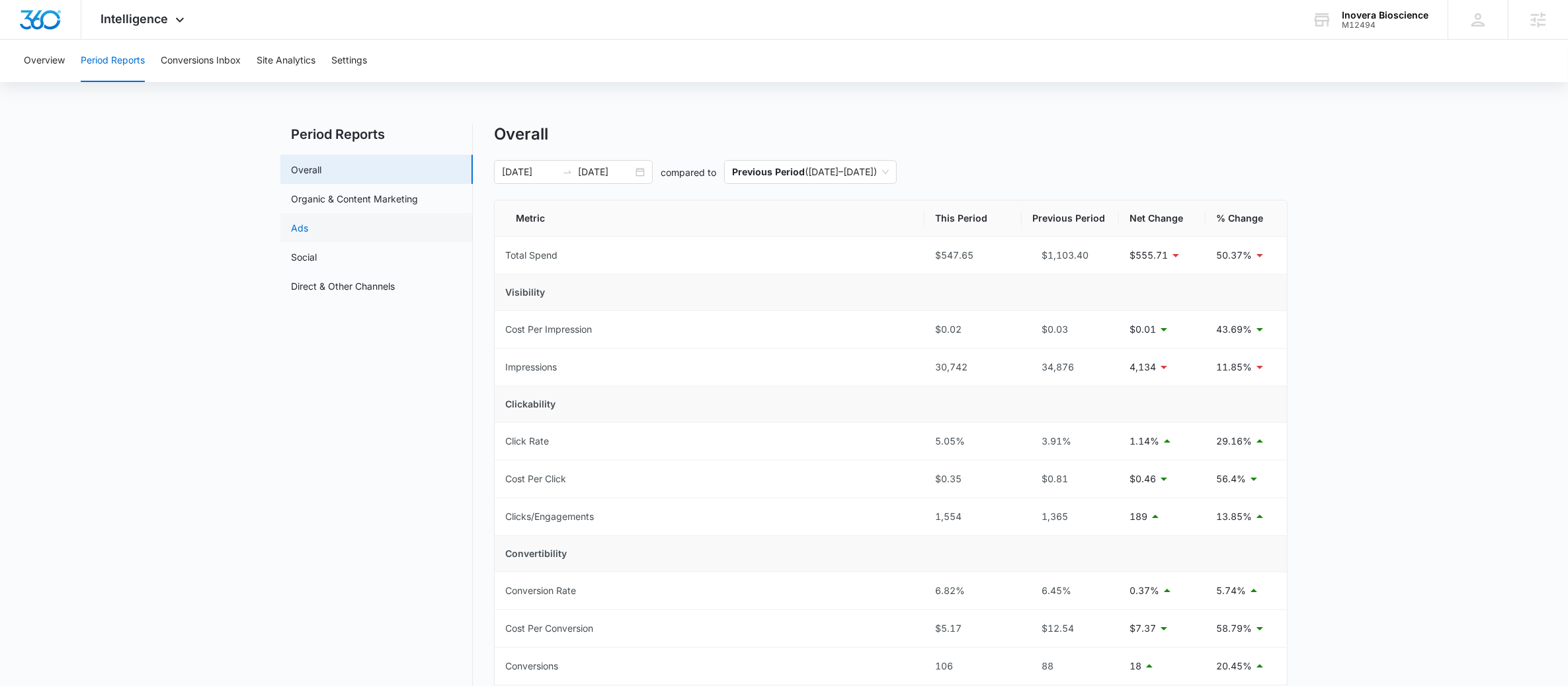
click at [306, 221] on link "Ads" at bounding box center [299, 228] width 17 height 14
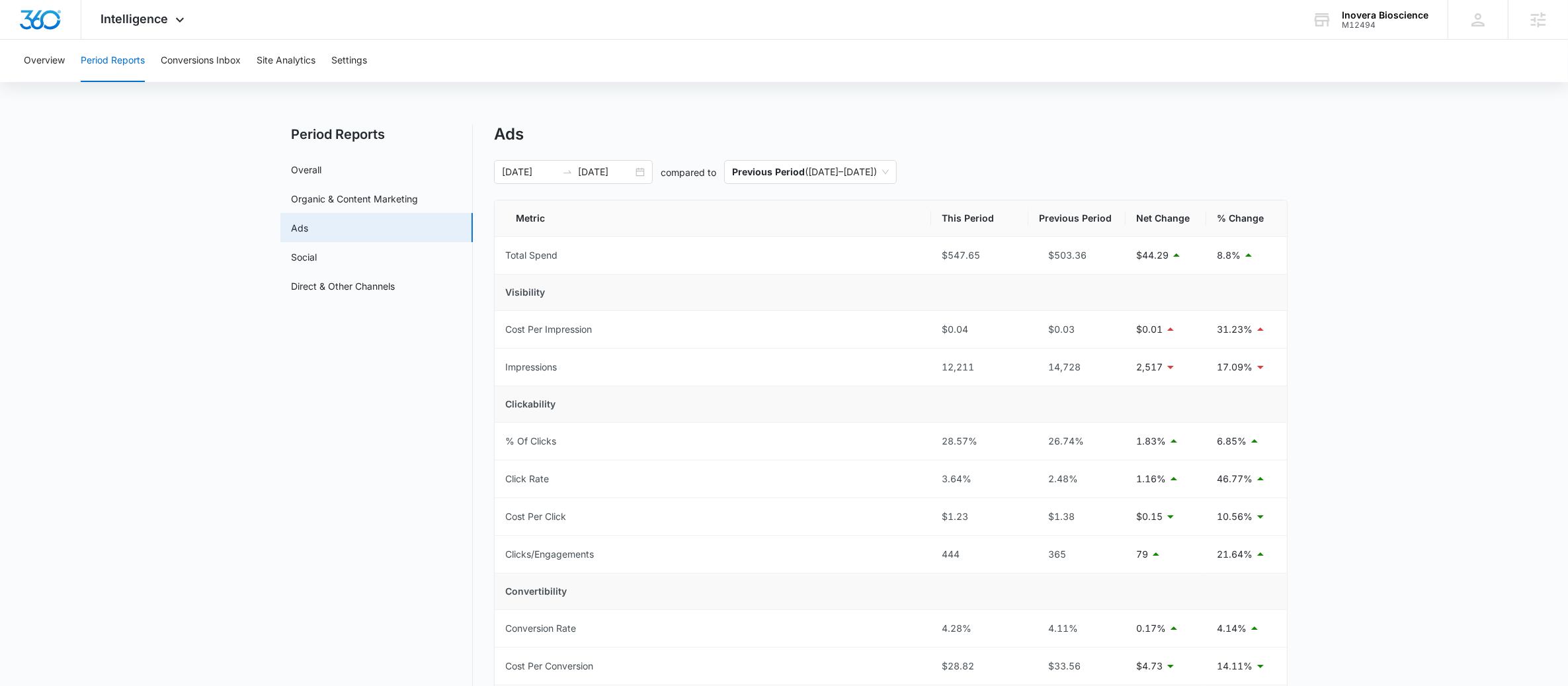
scroll to position [292, 0]
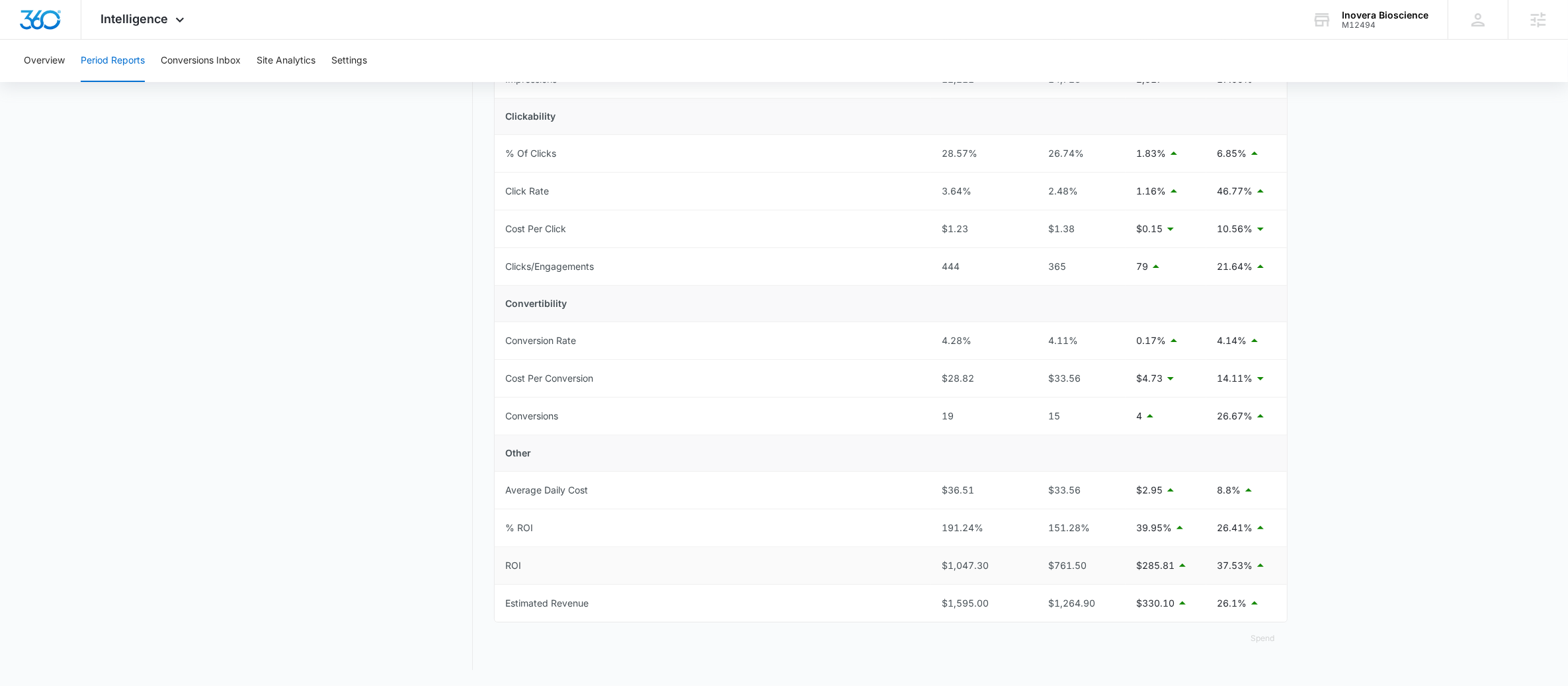
click at [987, 562] on div "$1,047.30" at bounding box center [980, 565] width 76 height 14
drag, startPoint x: 999, startPoint y: 566, endPoint x: 917, endPoint y: 572, distance: 82.2
click at [917, 572] on tr "ROI $1,047.30 $761.50 $285.81 37.53%" at bounding box center [890, 566] width 792 height 38
copy tr "$1,047.30"
click at [714, 419] on td "Conversions" at bounding box center [712, 417] width 436 height 38
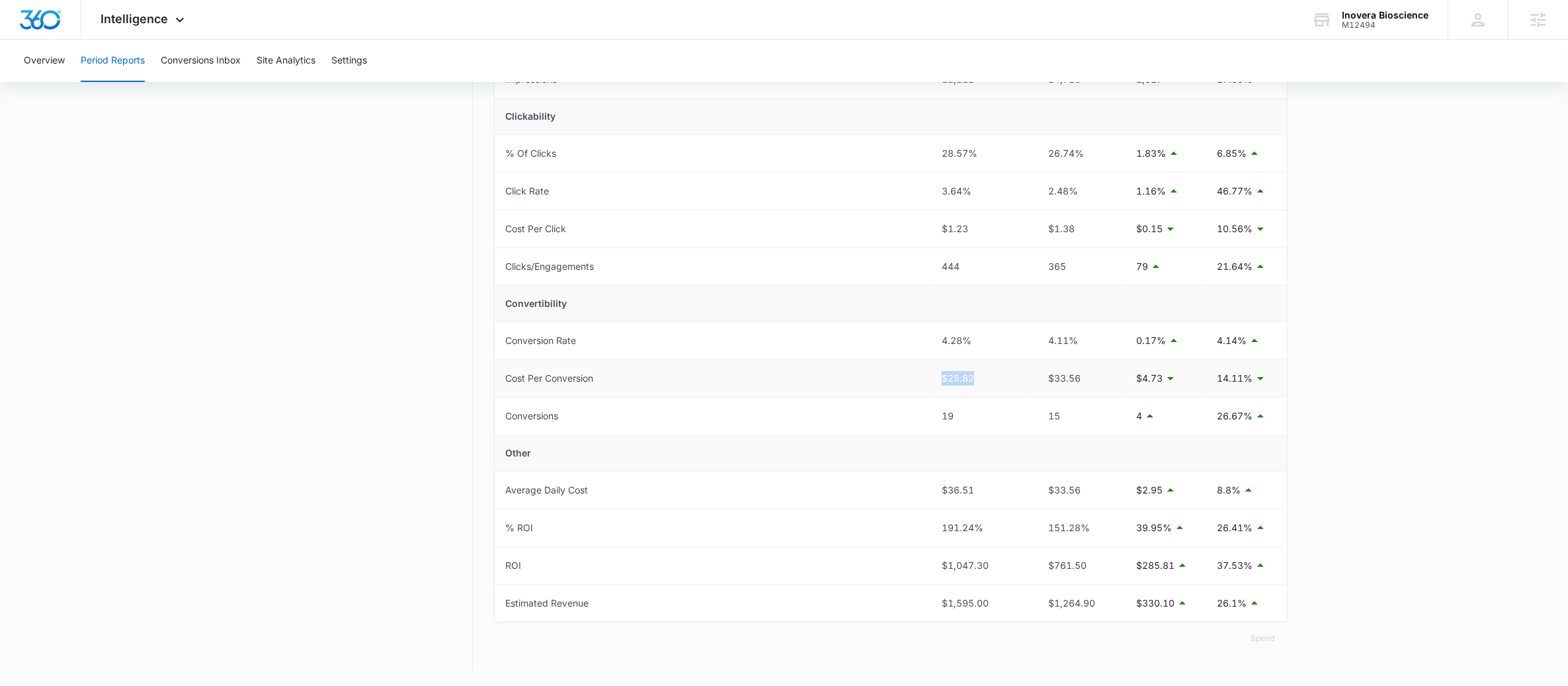
drag, startPoint x: 973, startPoint y: 379, endPoint x: 942, endPoint y: 379, distance: 31.0
click at [942, 379] on div "$28.82" at bounding box center [980, 378] width 76 height 14
copy div "$28.82"
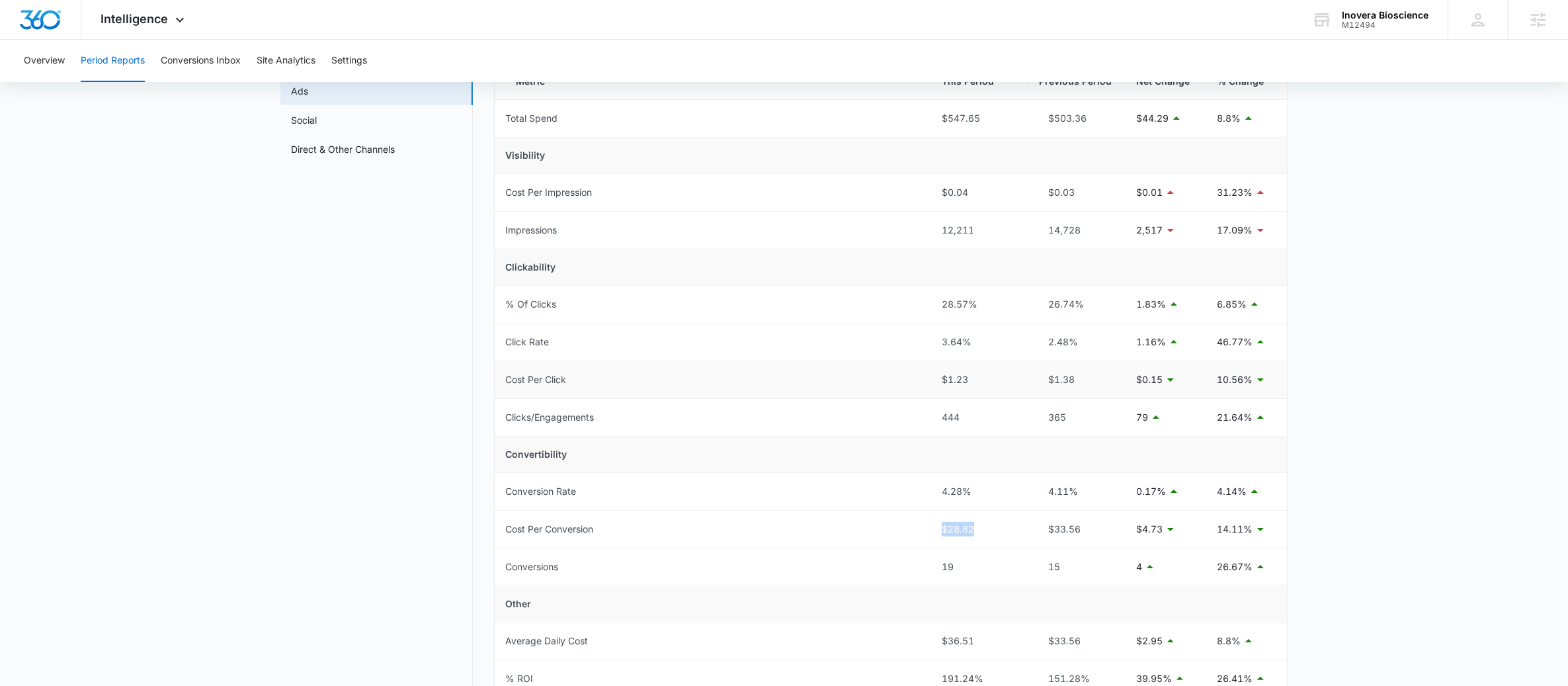
scroll to position [0, 0]
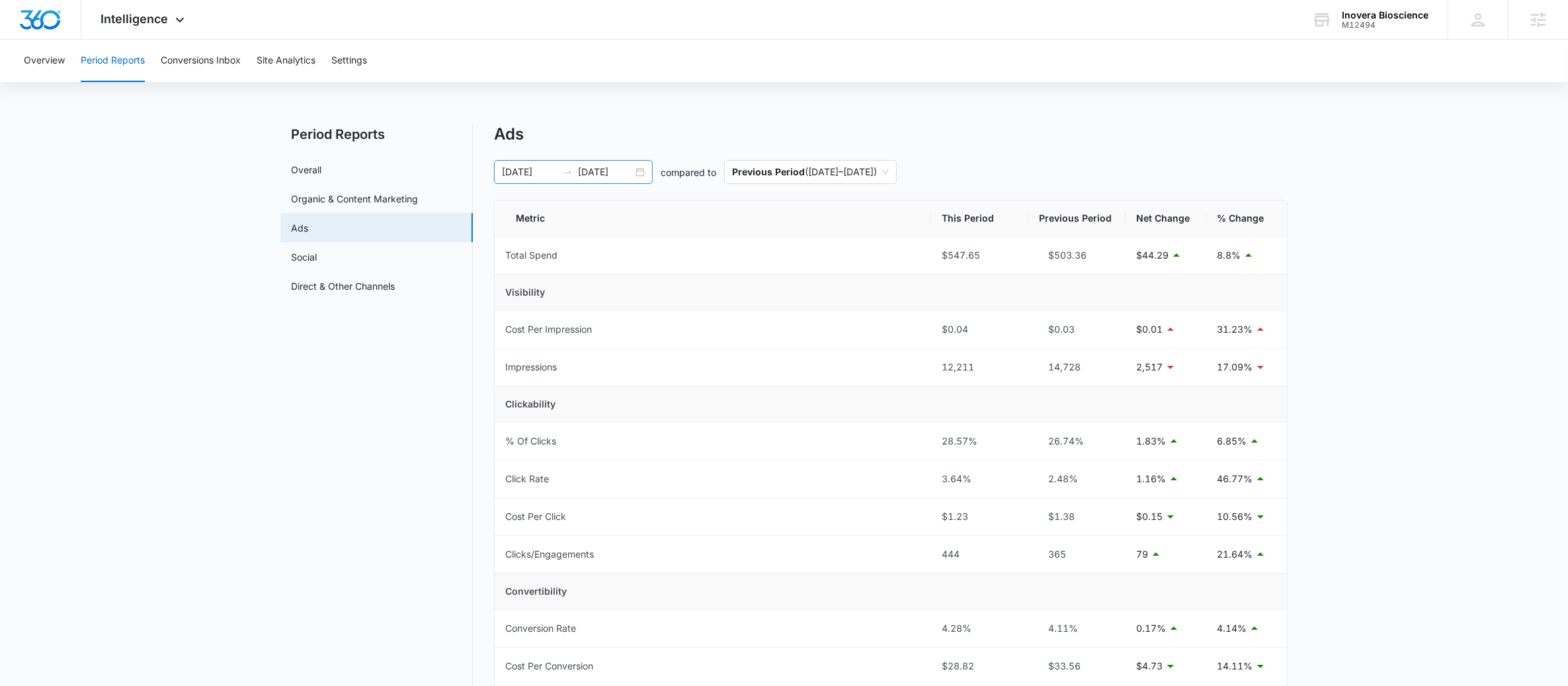
click at [648, 174] on div "08/31/2025 09/14/2025" at bounding box center [574, 172] width 159 height 24
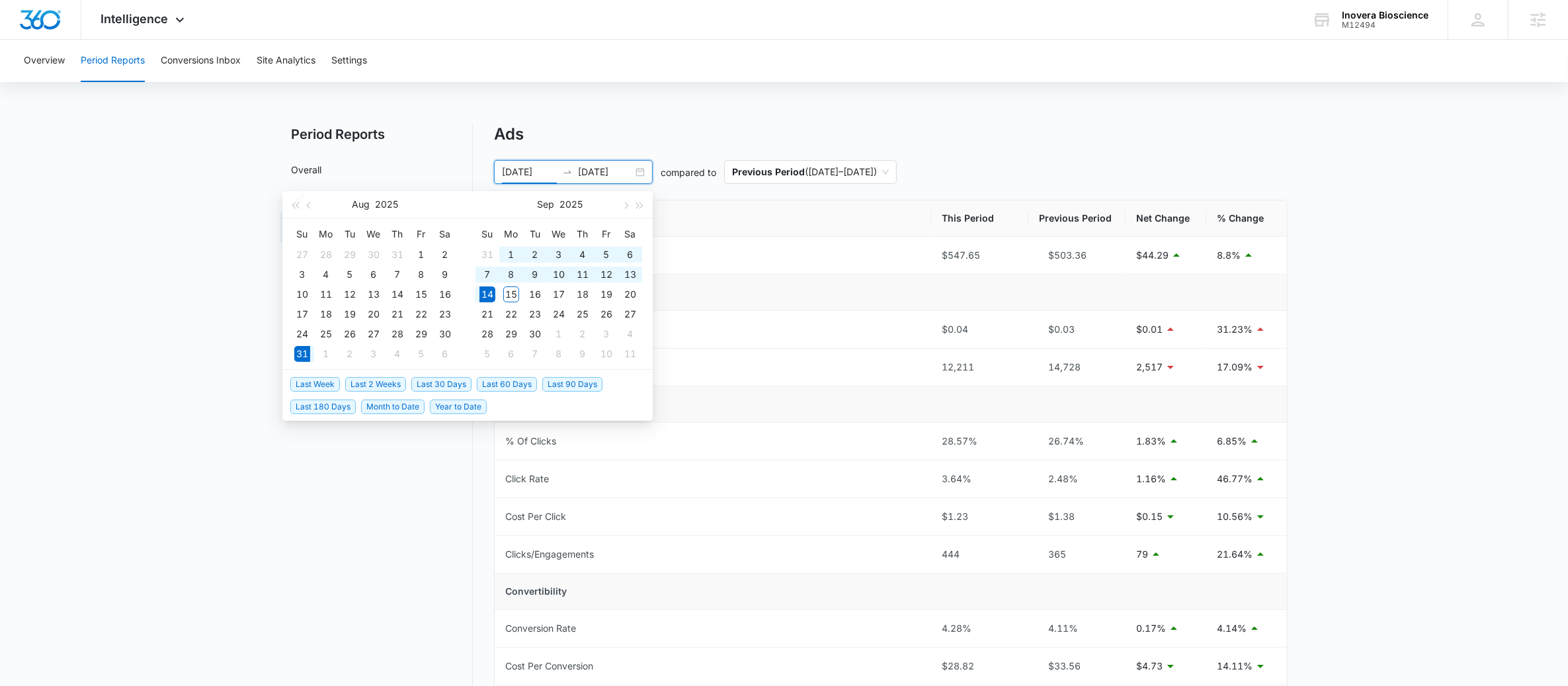
click at [375, 385] on span "Last 2 Weeks" at bounding box center [375, 385] width 61 height 14
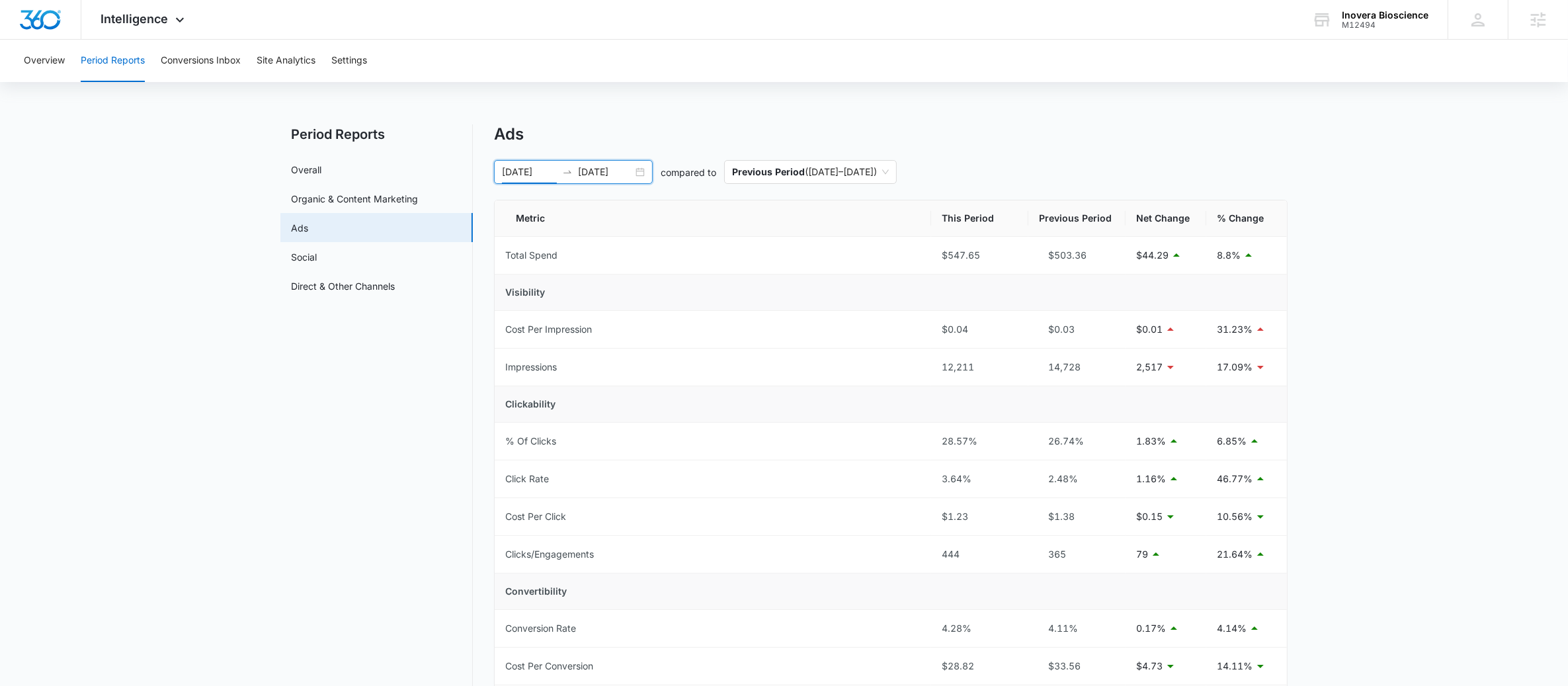
click at [636, 173] on div "08/31/2025 09/14/2025" at bounding box center [574, 172] width 159 height 24
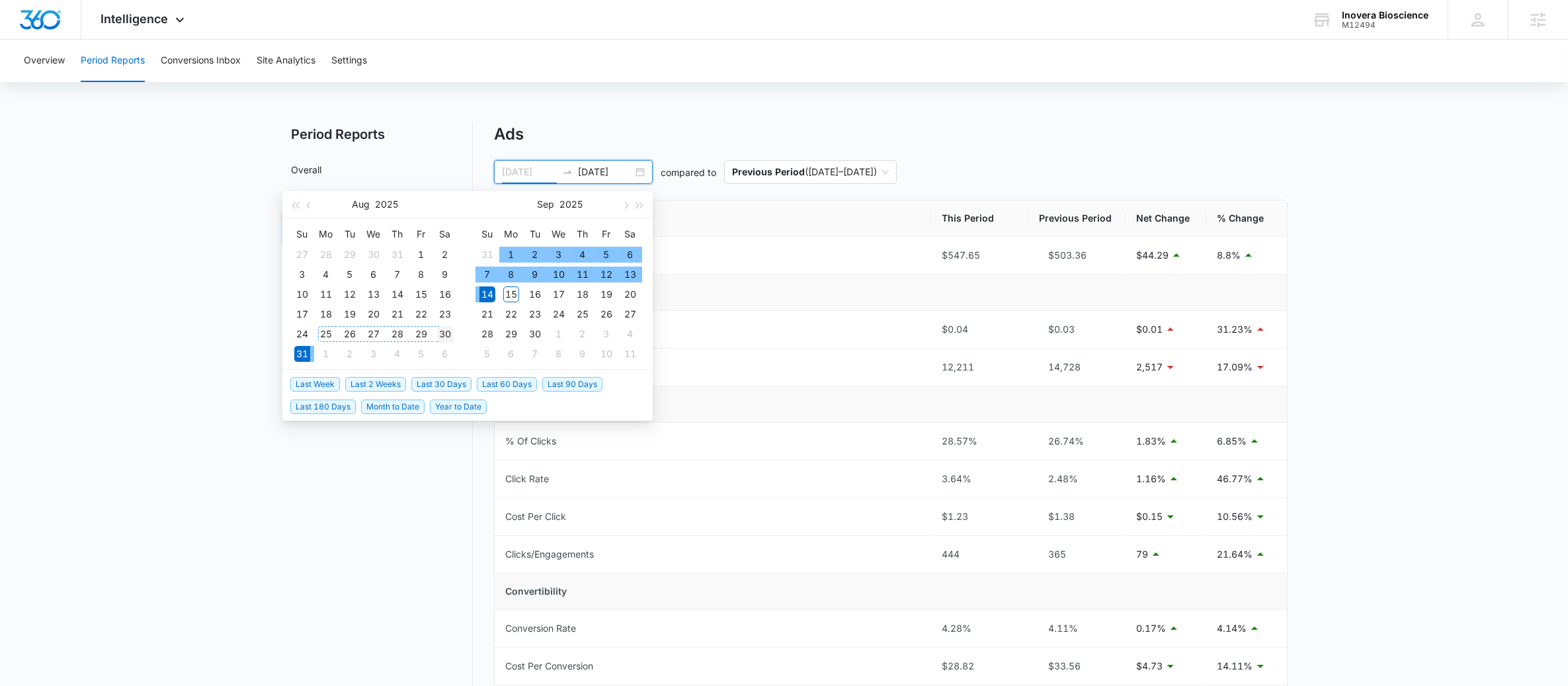
type input "08/30/2025"
click at [446, 336] on div "30" at bounding box center [445, 335] width 16 height 16
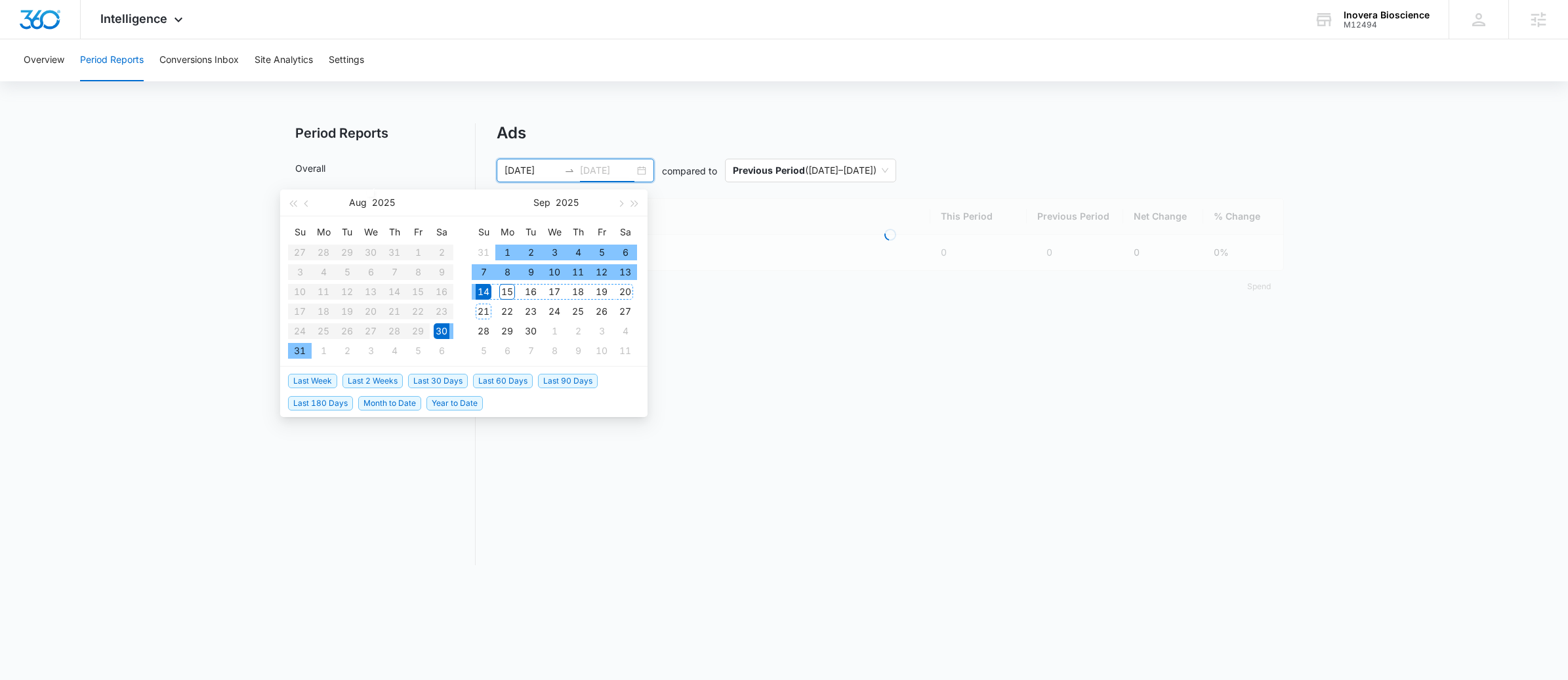
type input "09/14/2025"
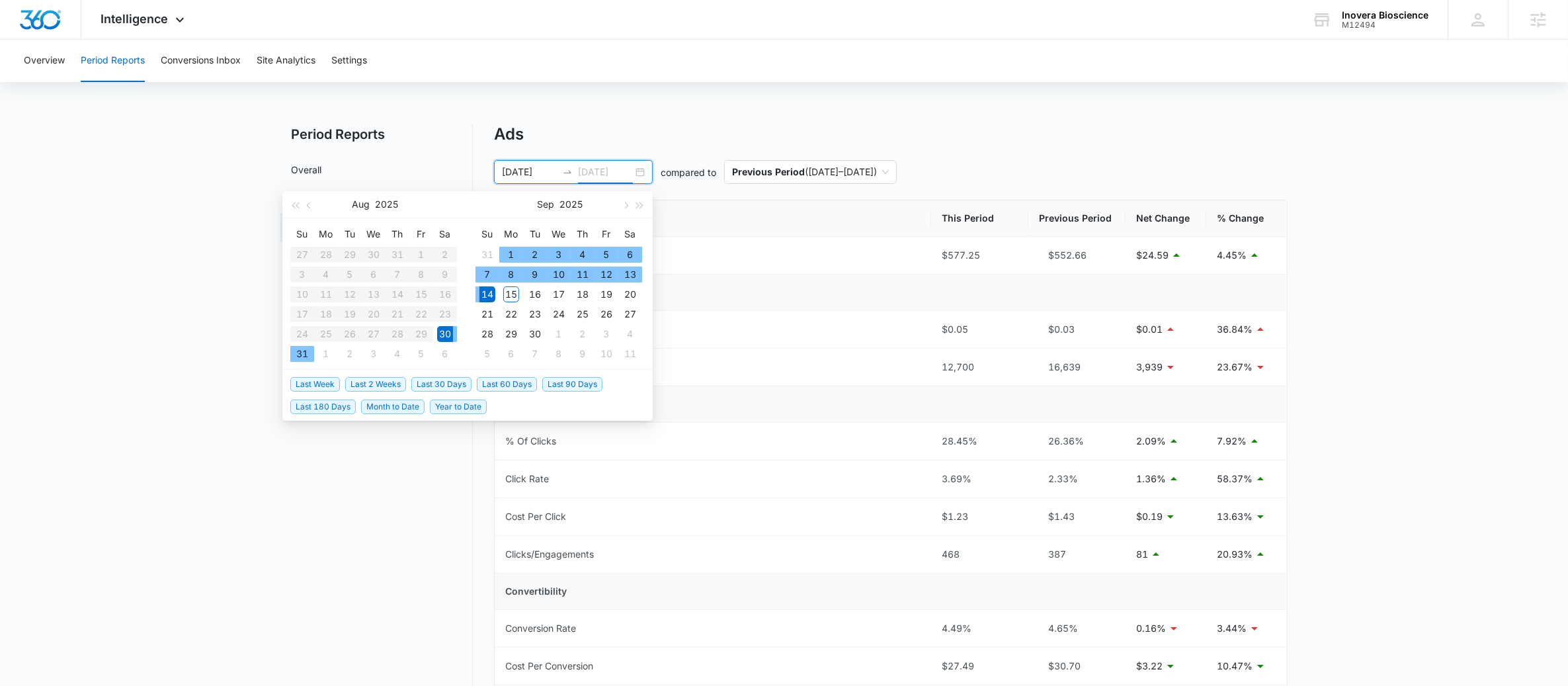
click at [488, 292] on div "14" at bounding box center [487, 294] width 16 height 16
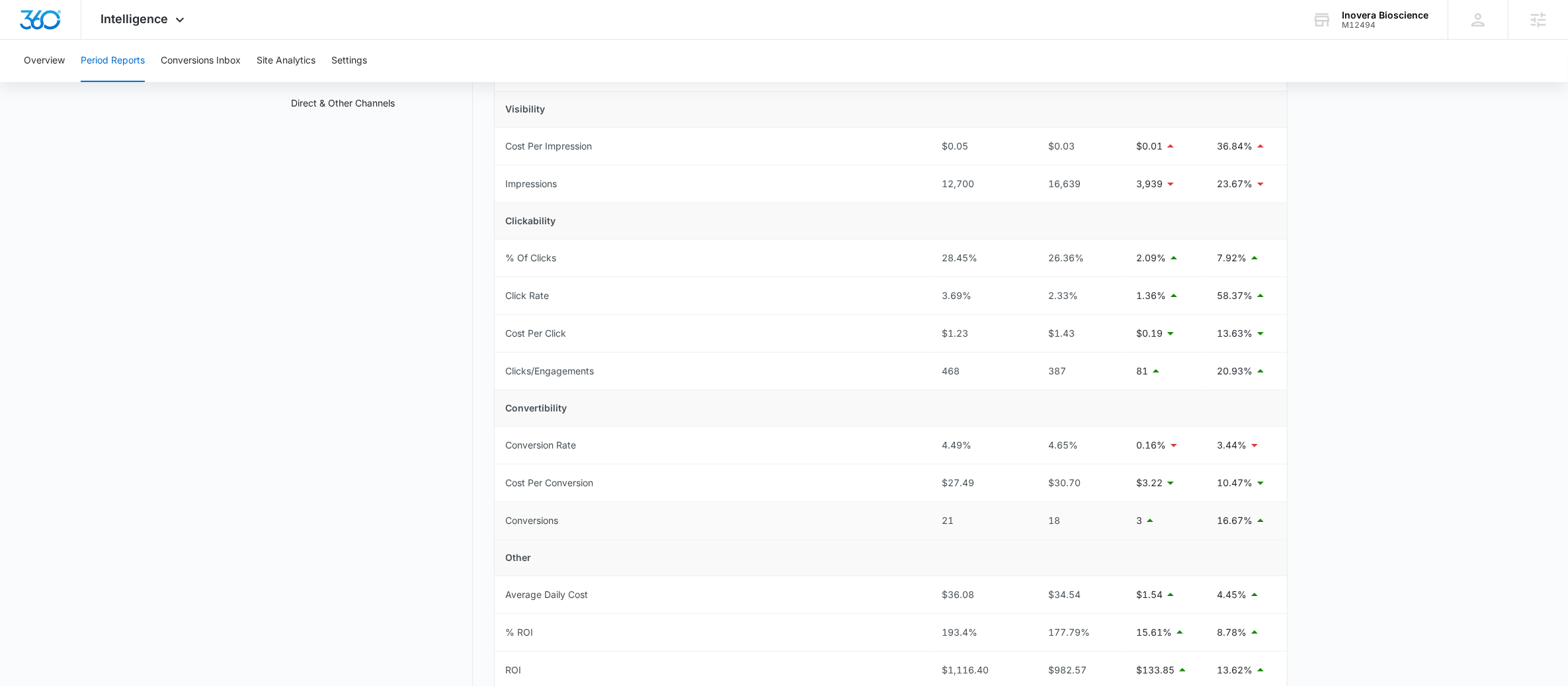
scroll to position [292, 0]
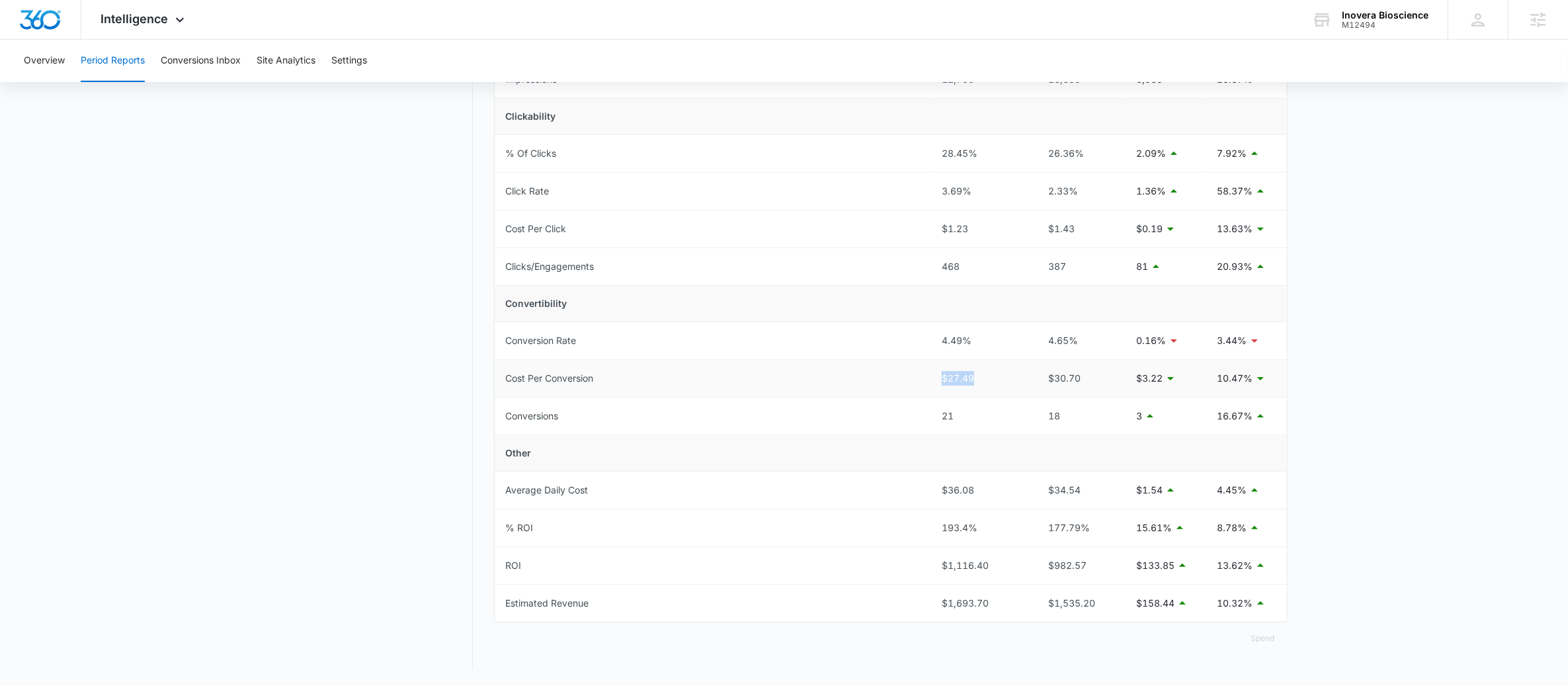
drag, startPoint x: 977, startPoint y: 377, endPoint x: 942, endPoint y: 377, distance: 35.0
click at [942, 377] on div "$27.49" at bounding box center [980, 378] width 76 height 14
copy div "$27.49"
click at [524, 472] on td "Average Daily Cost" at bounding box center [712, 491] width 436 height 38
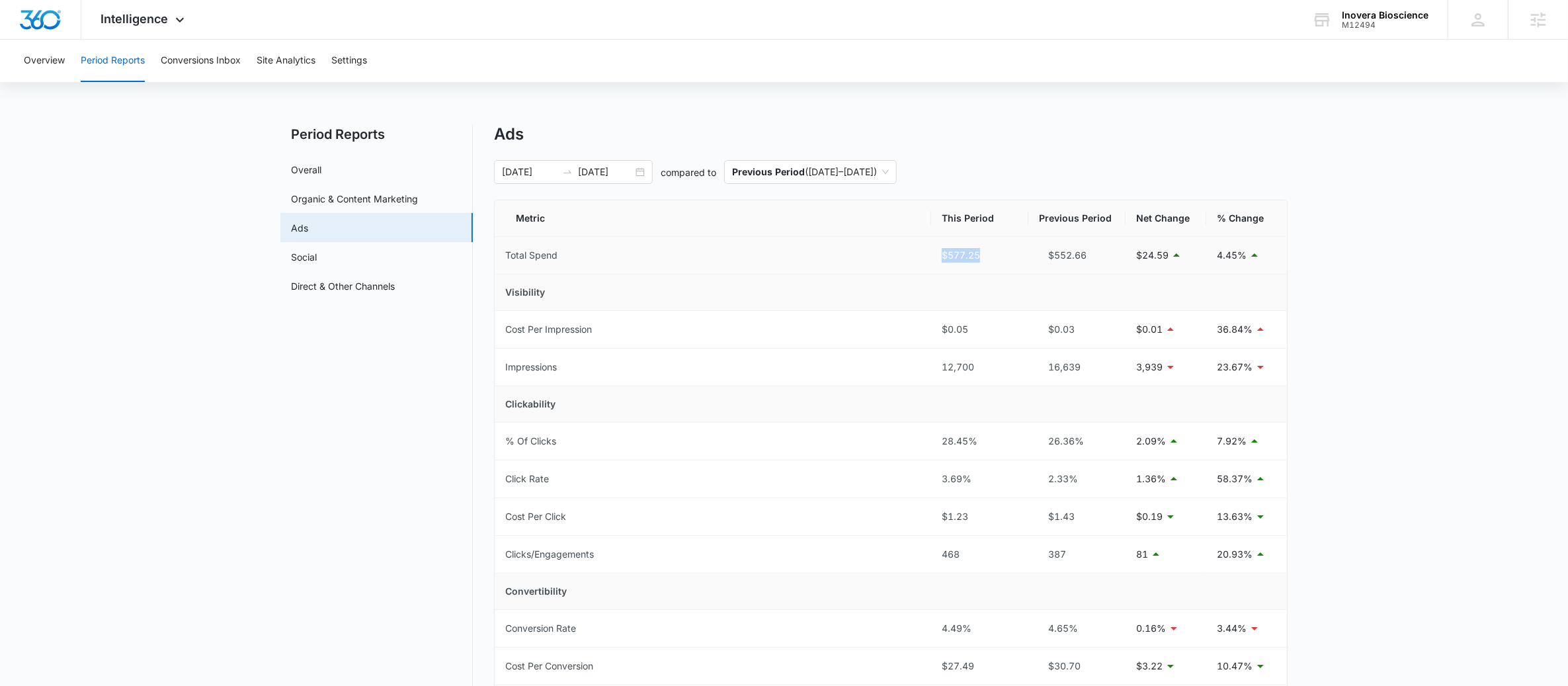
drag, startPoint x: 989, startPoint y: 259, endPoint x: 932, endPoint y: 252, distance: 57.4
click at [932, 252] on td "$577.25" at bounding box center [980, 256] width 97 height 38
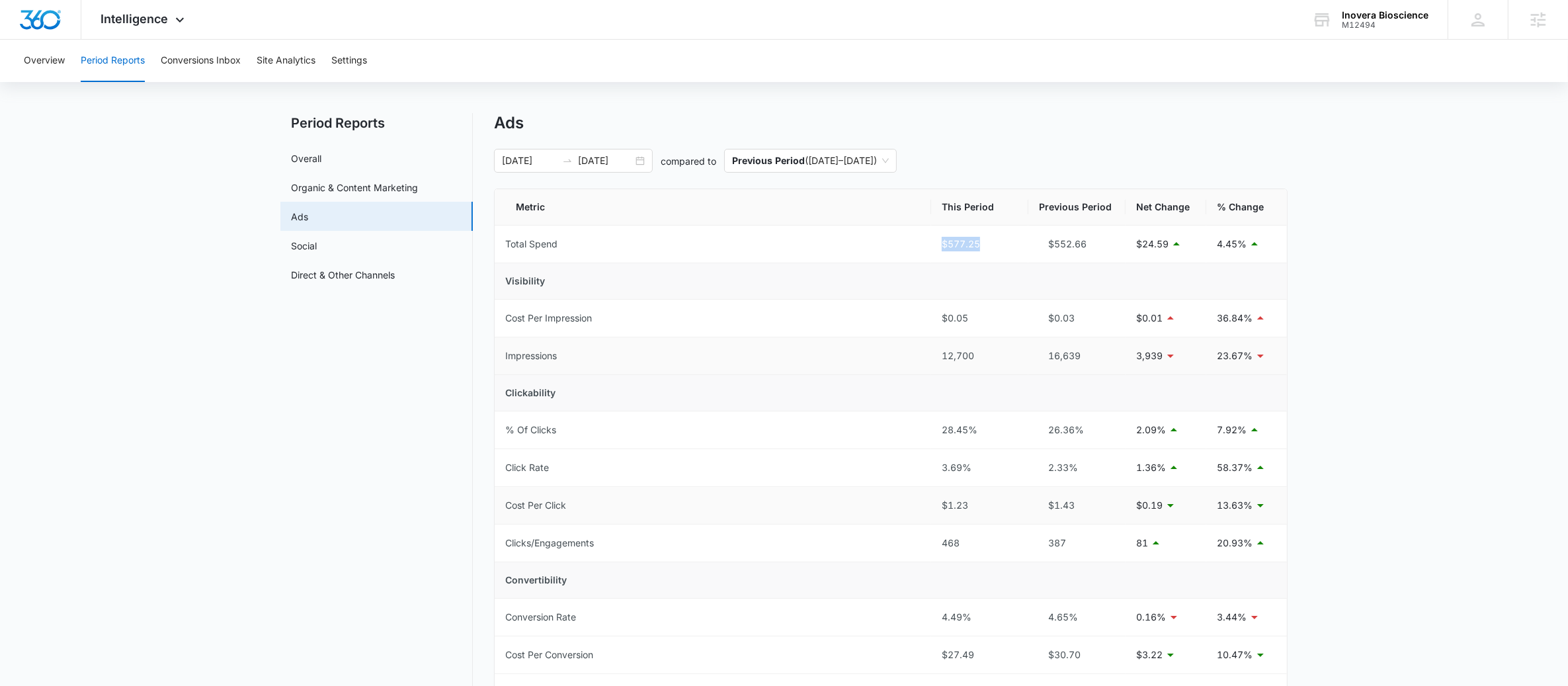
scroll to position [1, 0]
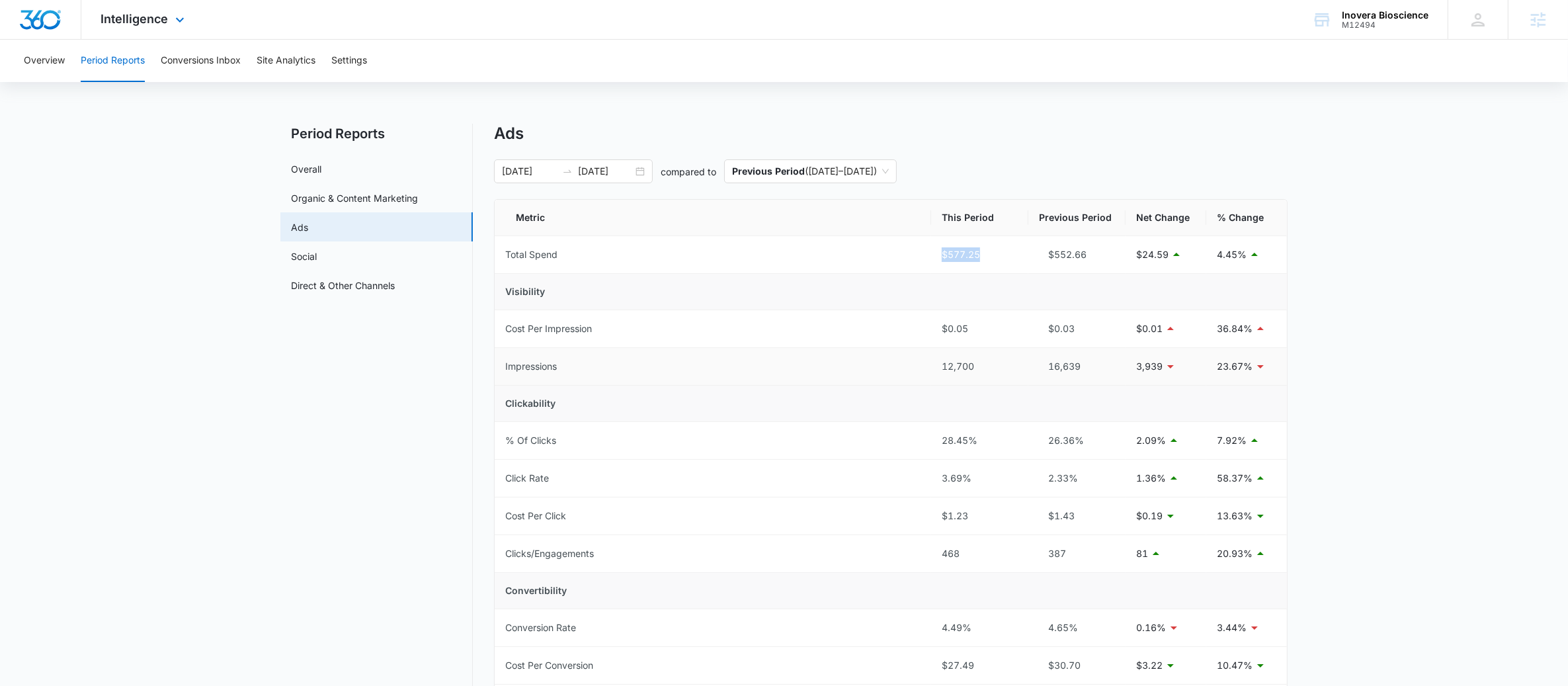
copy div "$577.25"
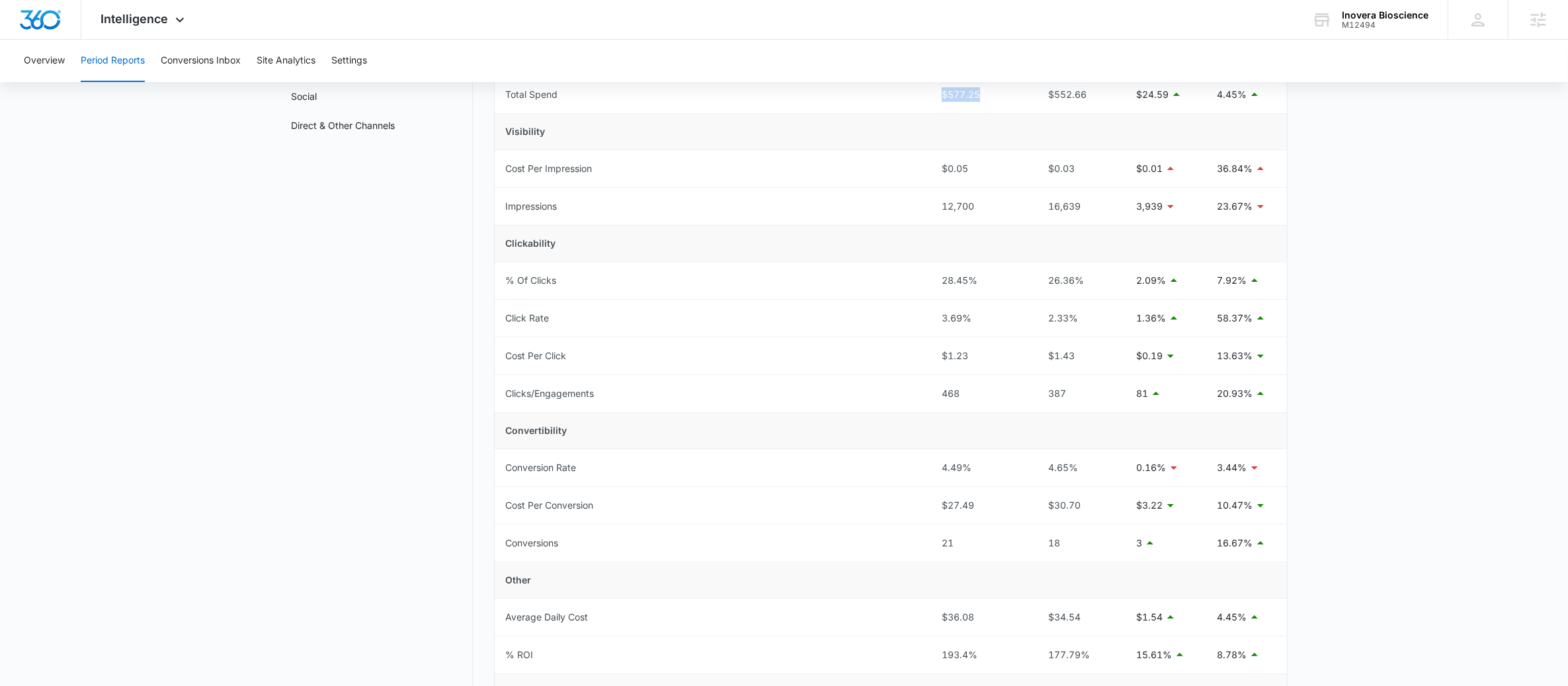
scroll to position [292, 0]
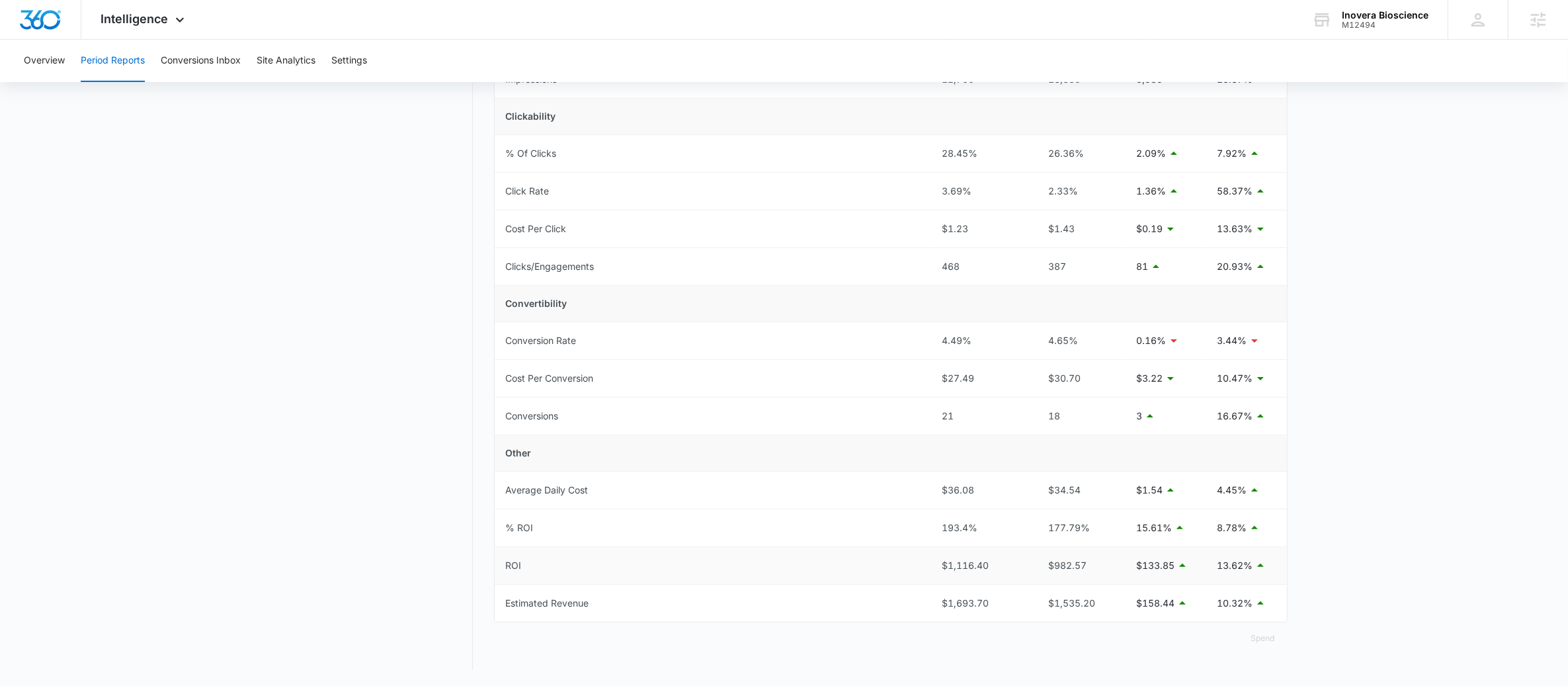
click at [830, 563] on td "ROI" at bounding box center [712, 566] width 436 height 38
drag, startPoint x: 988, startPoint y: 599, endPoint x: 932, endPoint y: 591, distance: 56.6
click at [932, 591] on td "$1,693.70" at bounding box center [980, 603] width 97 height 37
copy div "$1,693.70"
click at [749, 575] on td "ROI" at bounding box center [712, 566] width 436 height 38
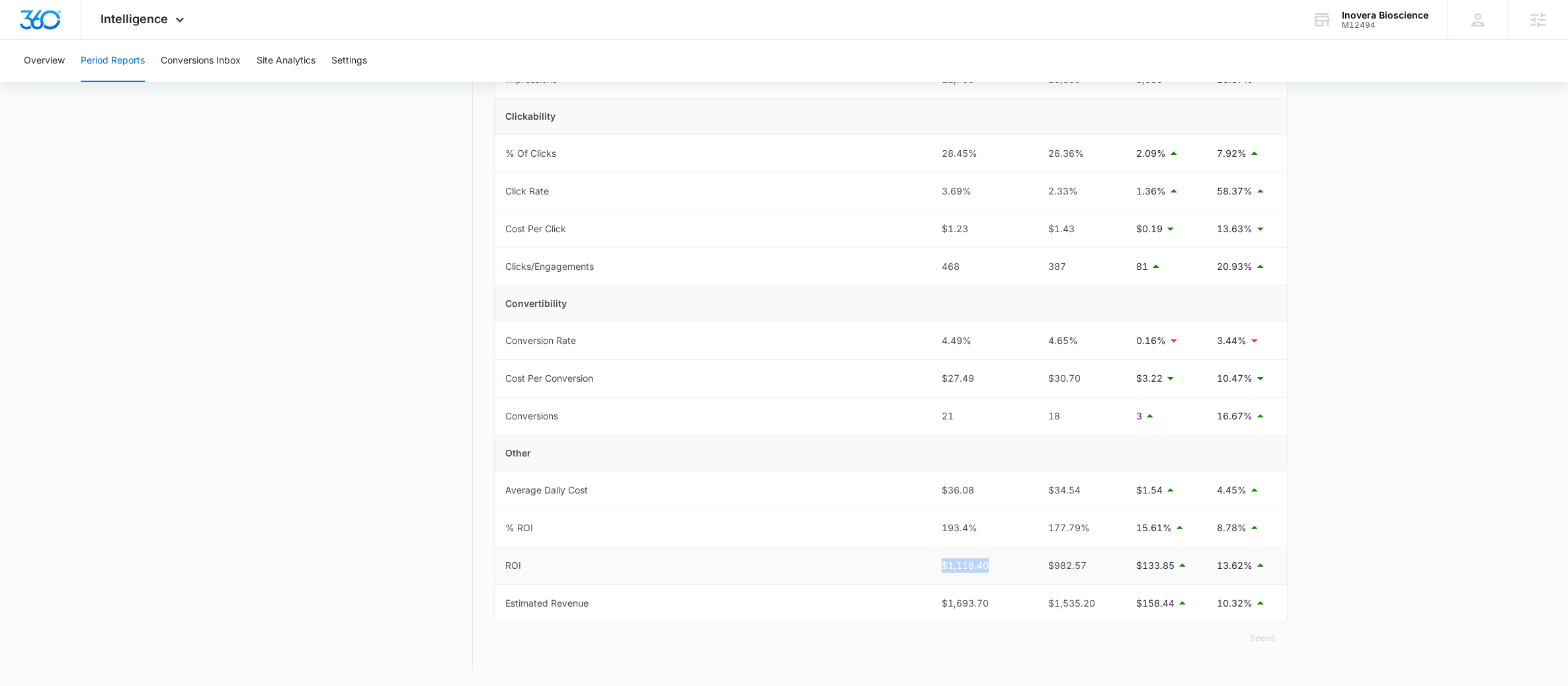
drag, startPoint x: 984, startPoint y: 561, endPoint x: 941, endPoint y: 566, distance: 43.3
click at [942, 566] on div "$1,116.40" at bounding box center [980, 565] width 76 height 14
copy div "$1,116.40"
click at [868, 571] on td "ROI" at bounding box center [712, 566] width 436 height 38
drag, startPoint x: 975, startPoint y: 525, endPoint x: 935, endPoint y: 525, distance: 40.0
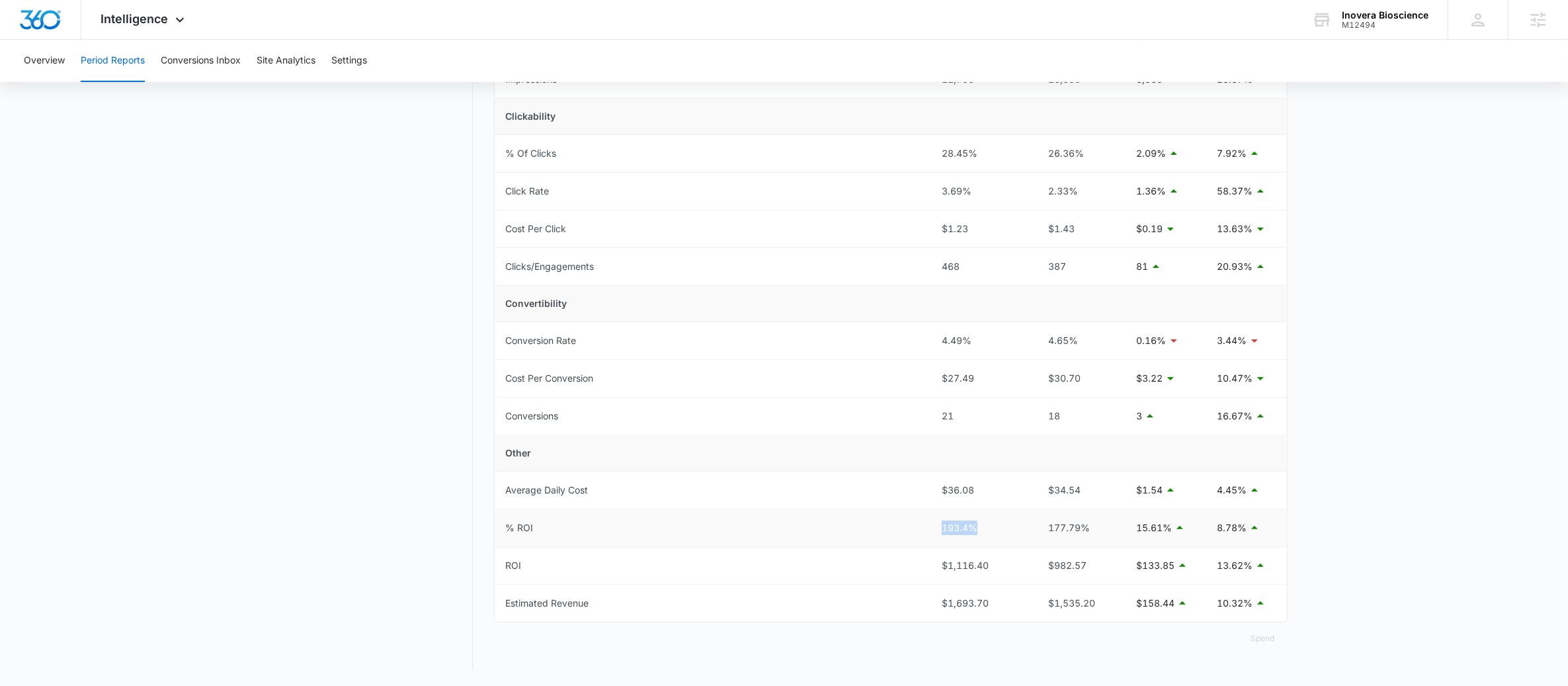
click at [935, 525] on td "193.4%" at bounding box center [980, 529] width 97 height 38
copy div "193.4%"
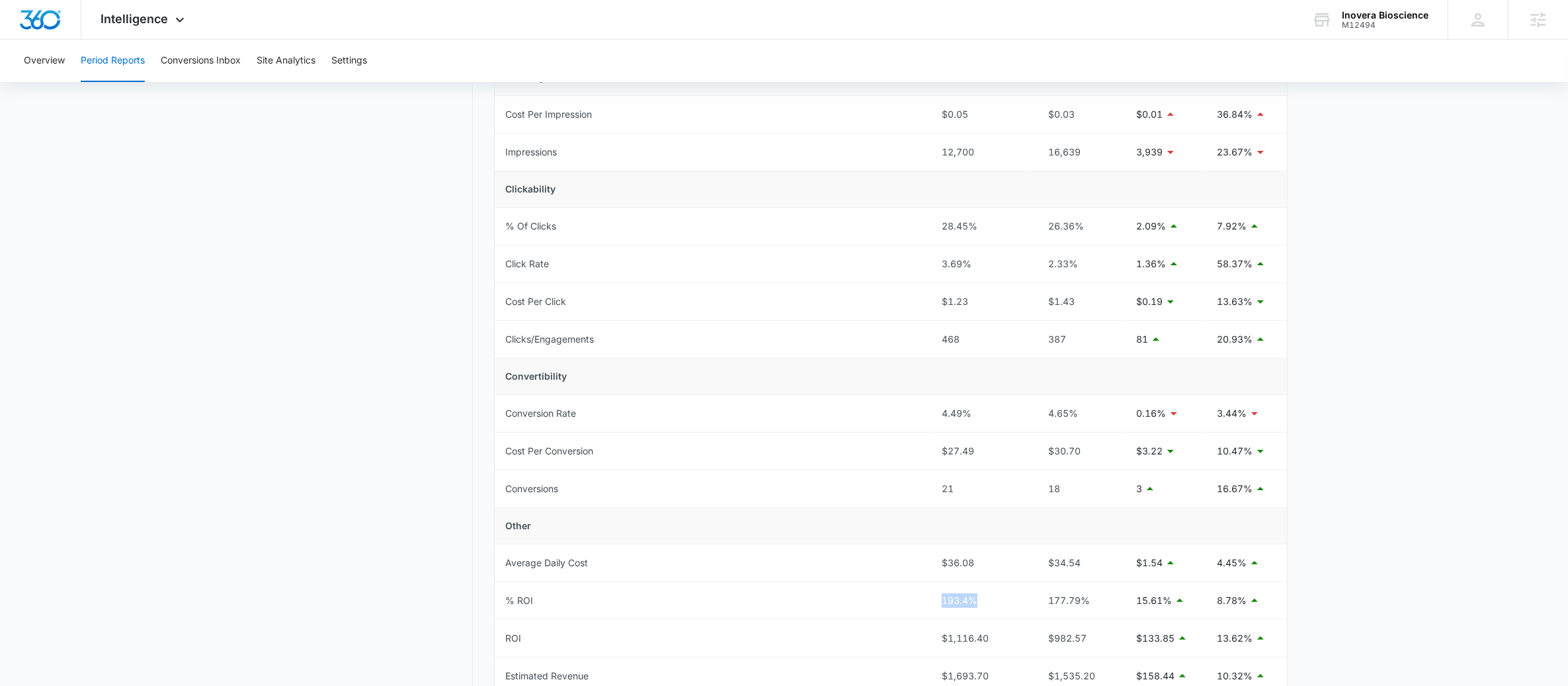
scroll to position [0, 0]
